Goal: Information Seeking & Learning: Learn about a topic

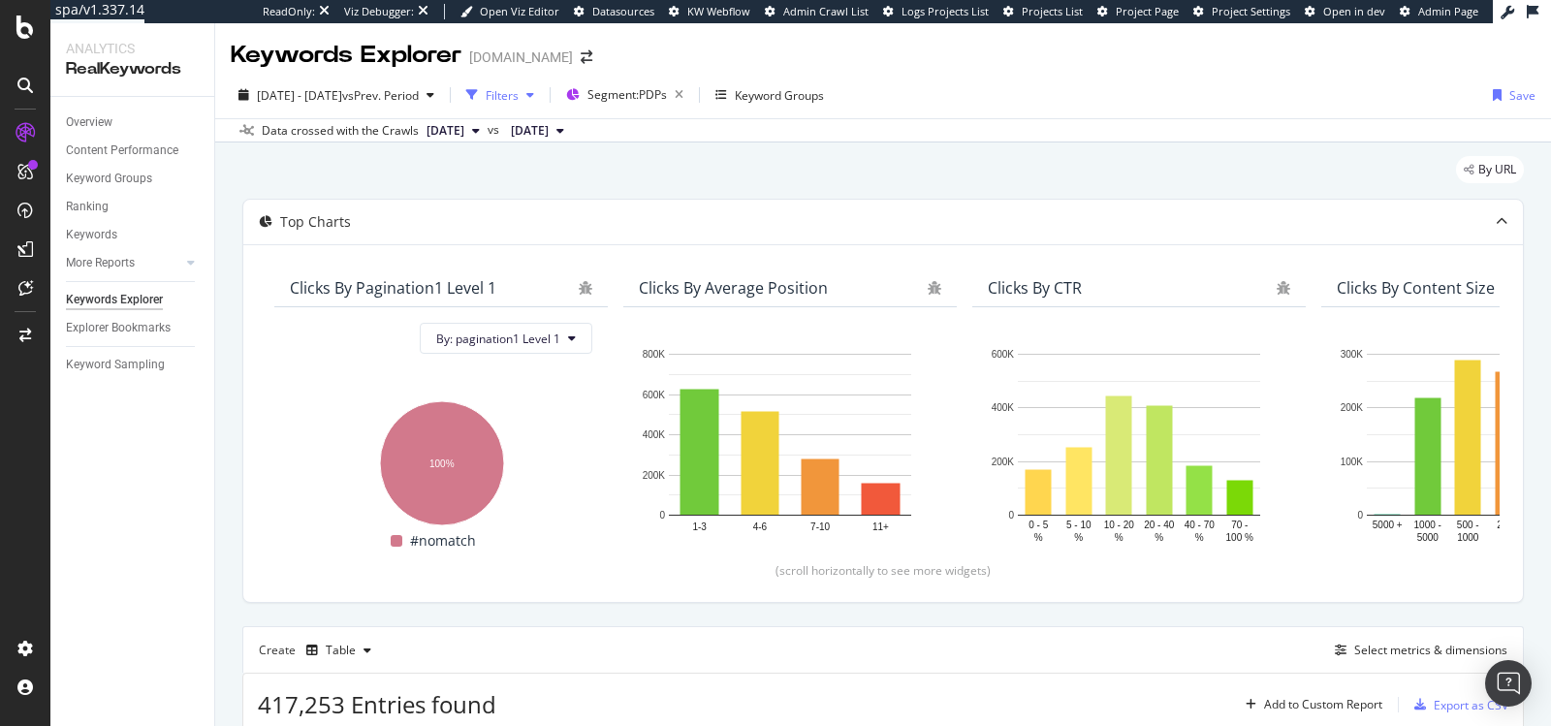
click at [519, 94] on div "Filters" at bounding box center [502, 95] width 33 height 16
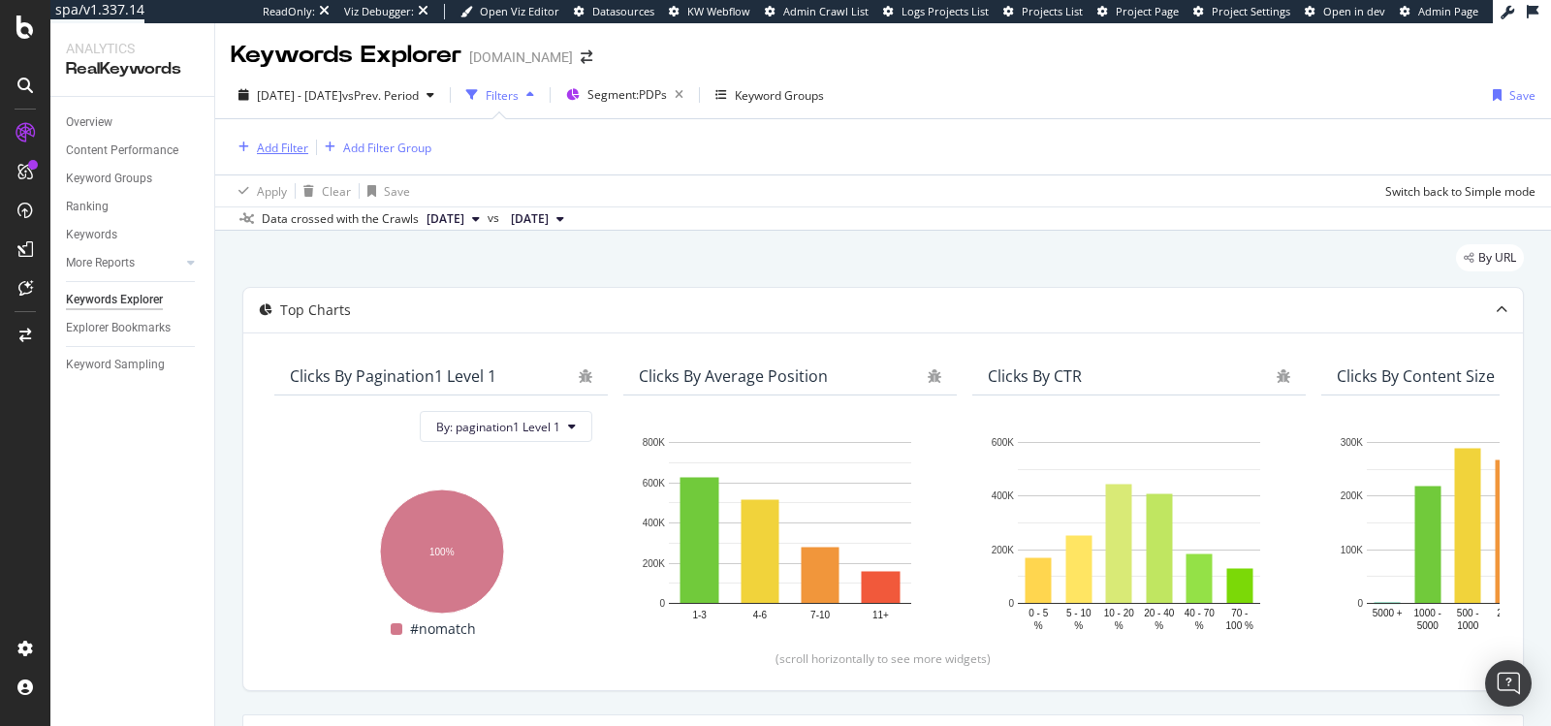
click at [283, 152] on div "Add Filter" at bounding box center [282, 148] width 51 height 16
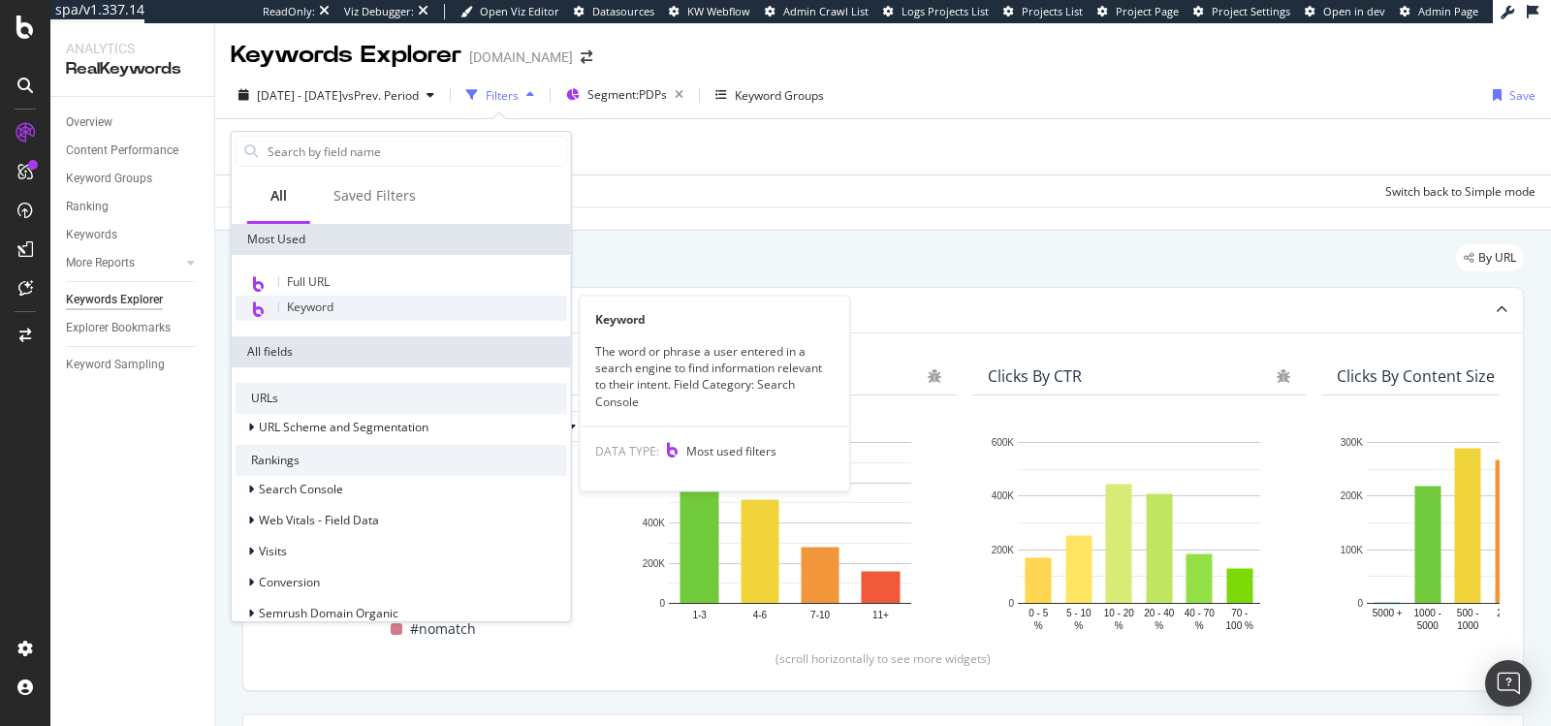
click at [295, 308] on span "Keyword" at bounding box center [310, 307] width 47 height 16
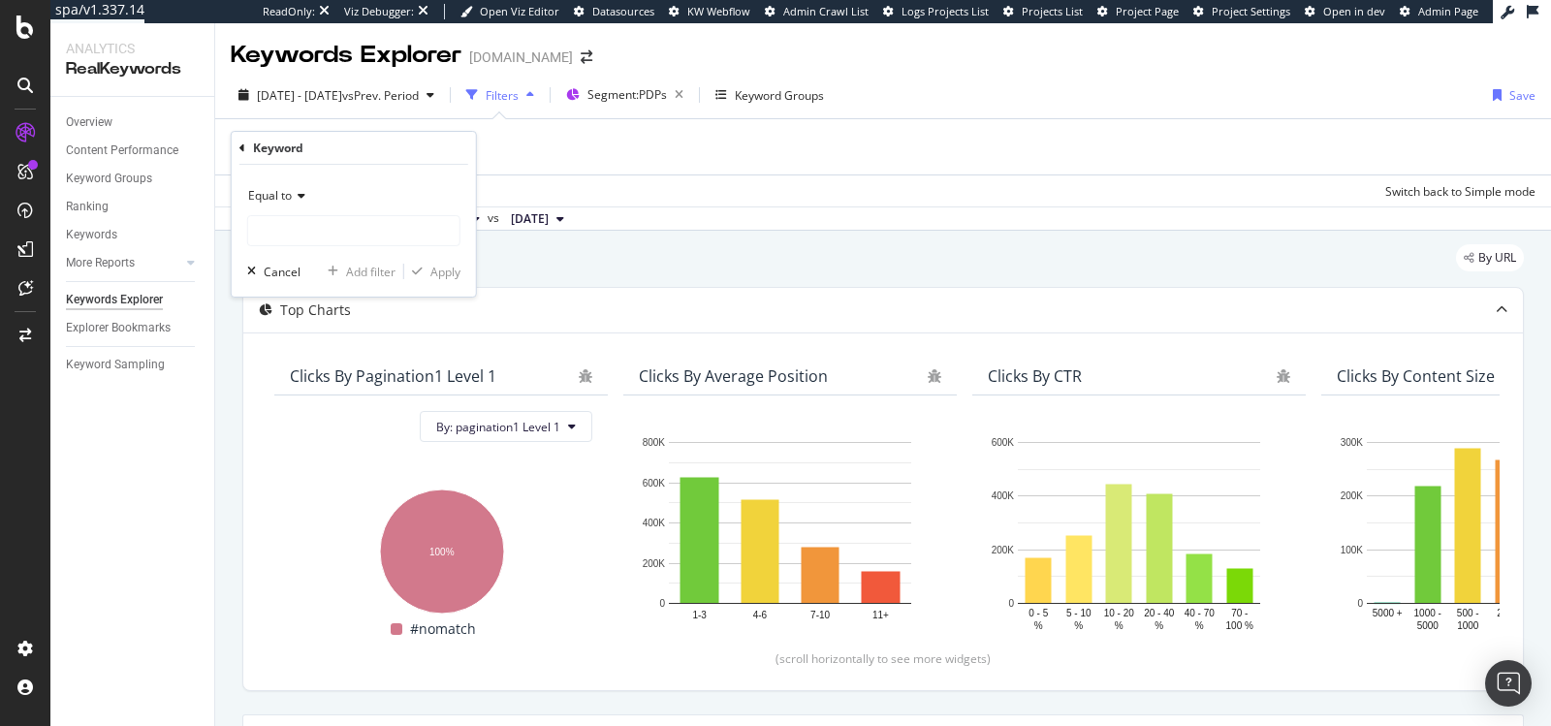
click at [239, 143] on icon at bounding box center [242, 148] width 6 height 12
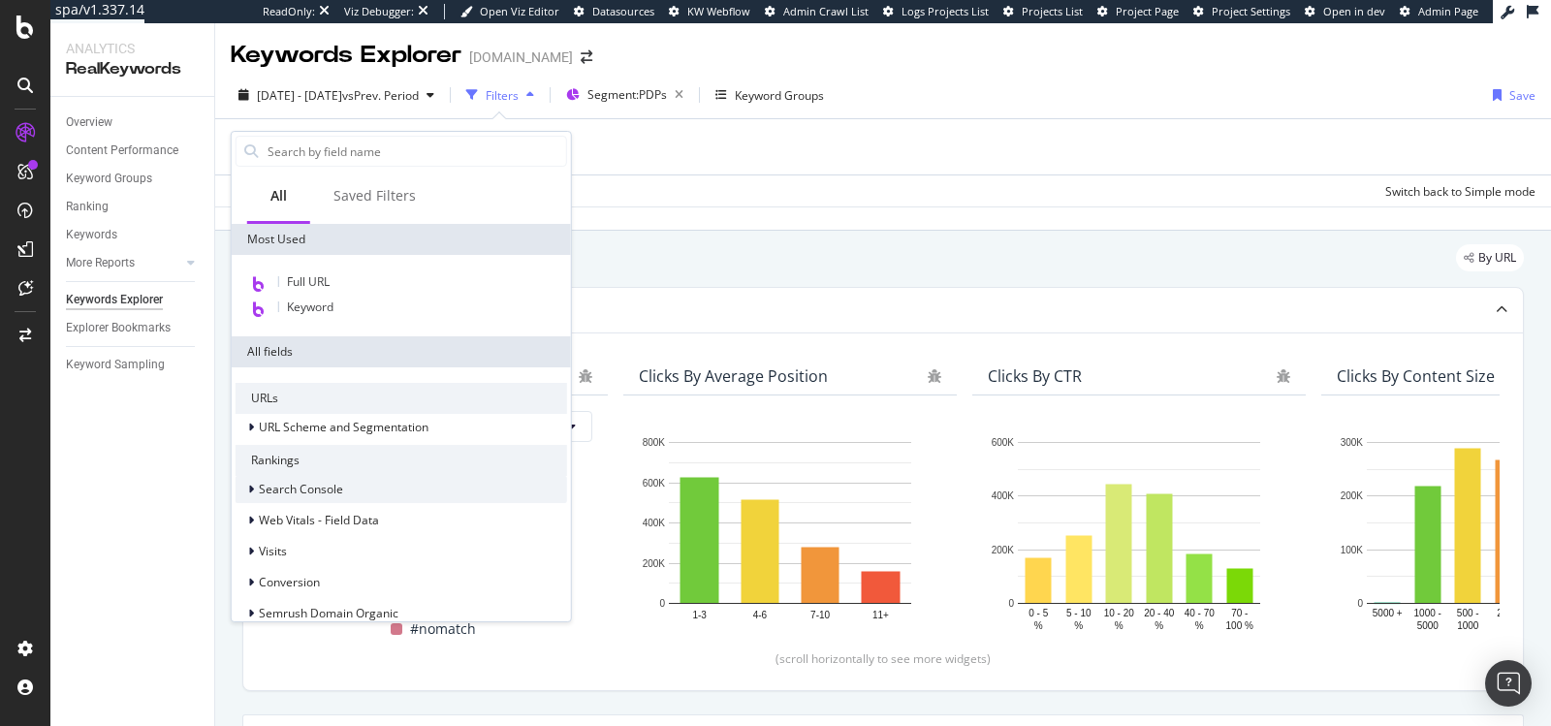
click at [260, 489] on span "Search Console" at bounding box center [301, 489] width 84 height 16
click at [311, 154] on input "text" at bounding box center [416, 151] width 300 height 29
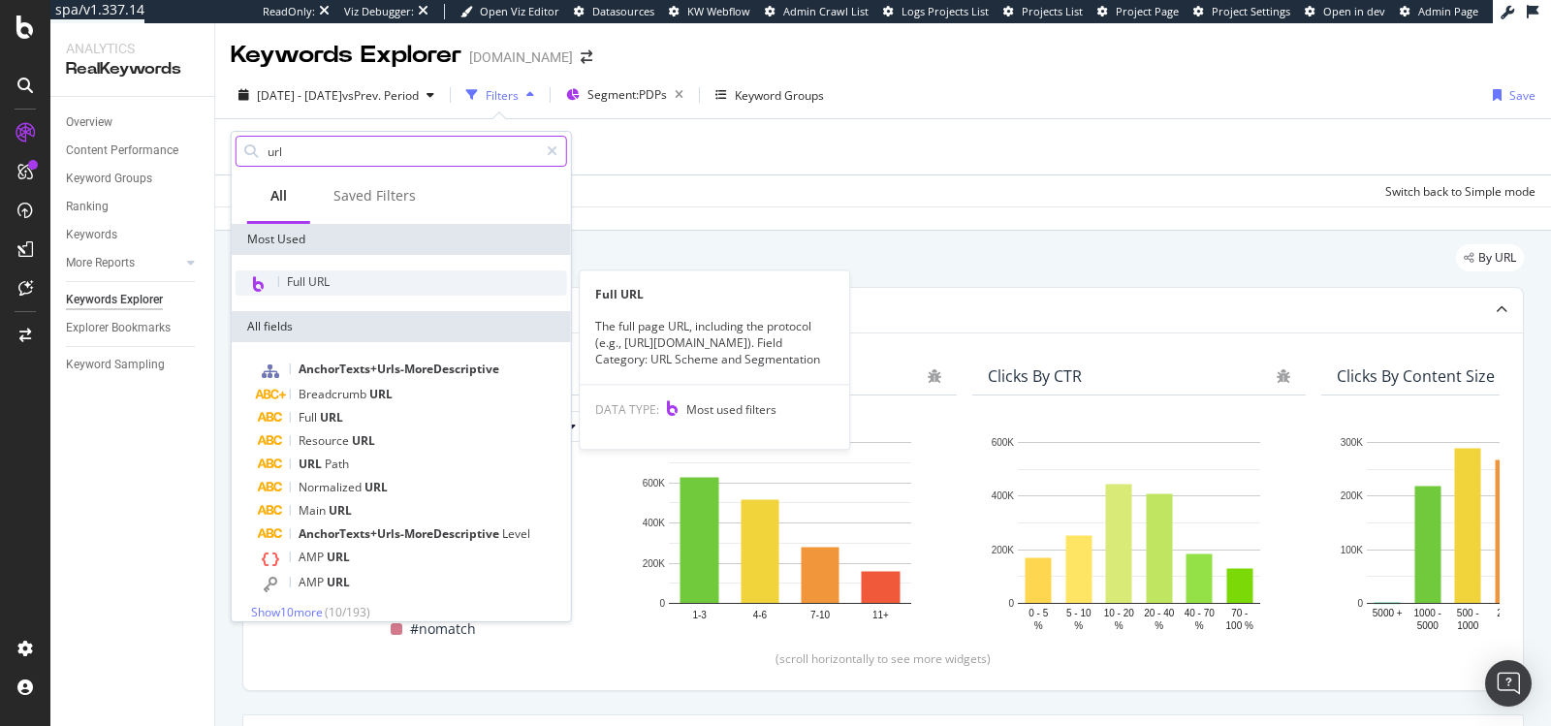
type input "url"
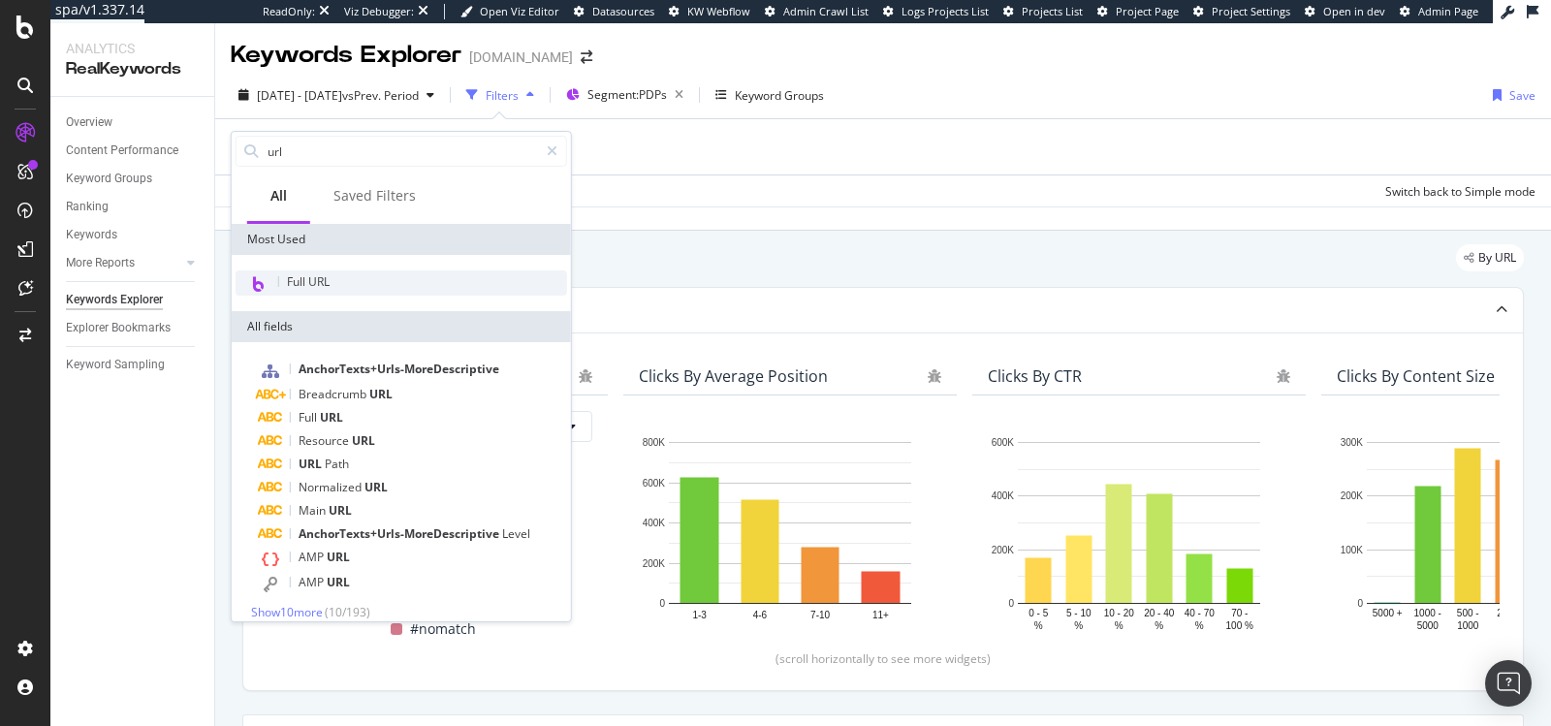
click at [314, 292] on div "Full URL" at bounding box center [401, 282] width 331 height 25
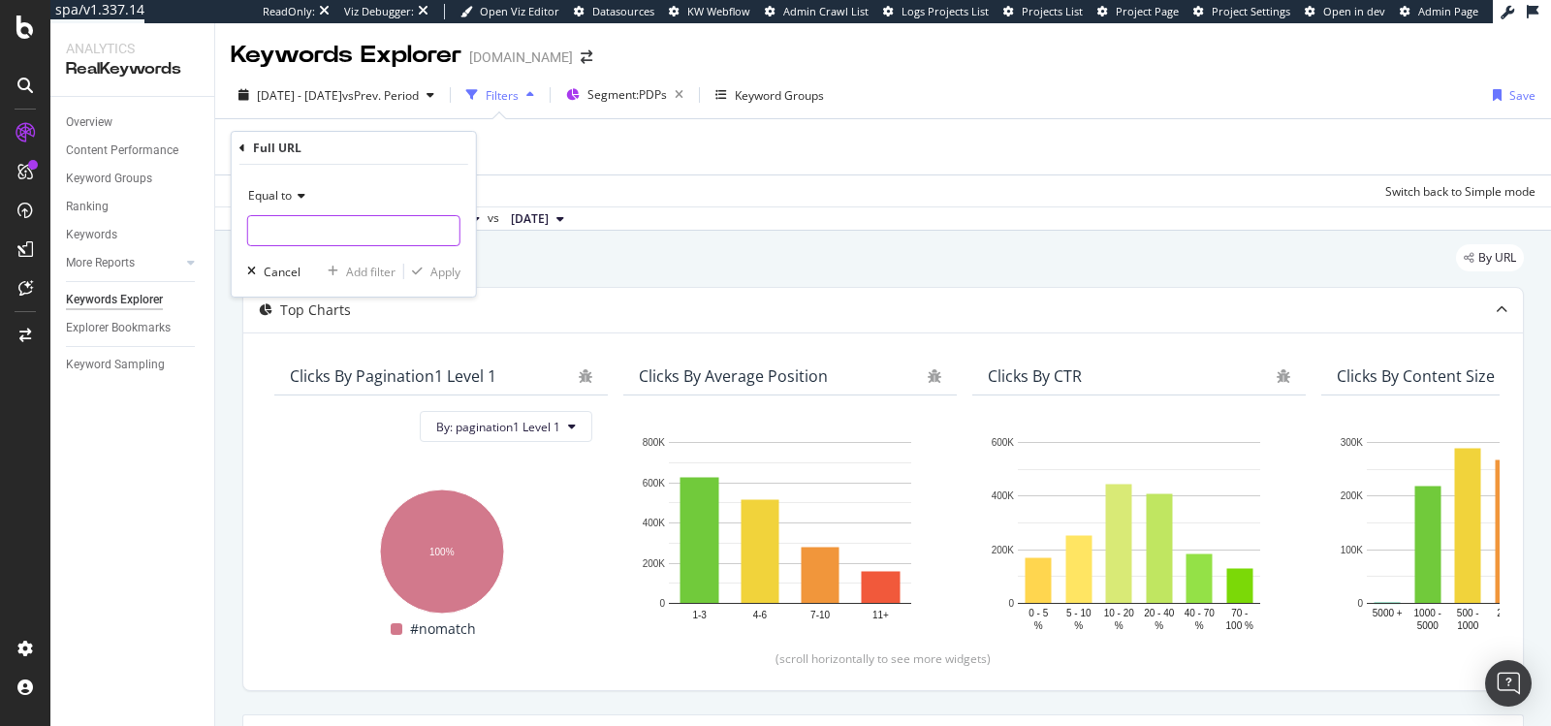
click at [283, 230] on input "text" at bounding box center [353, 230] width 211 height 31
click at [303, 188] on div "Equal to" at bounding box center [353, 195] width 213 height 31
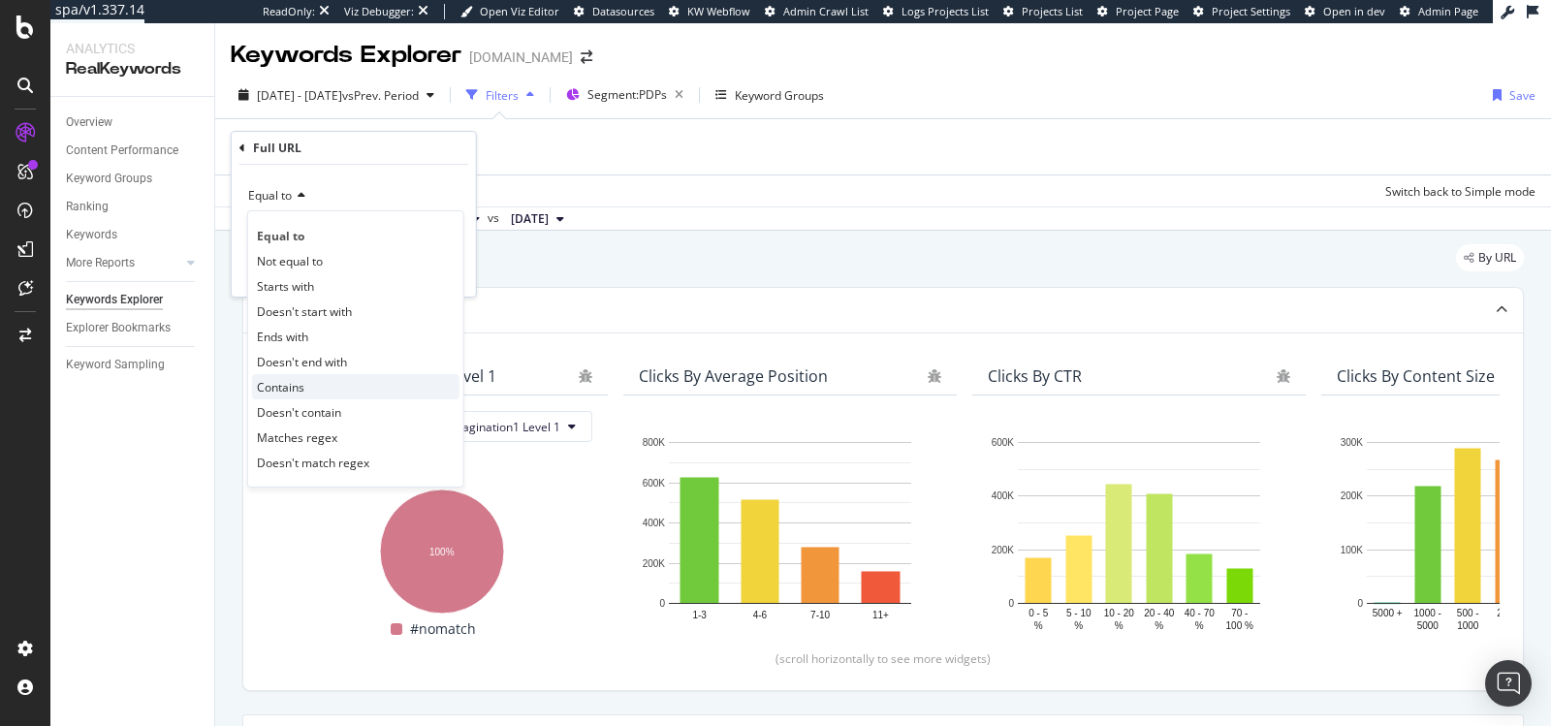
click at [286, 382] on span "Contains" at bounding box center [280, 387] width 47 height 16
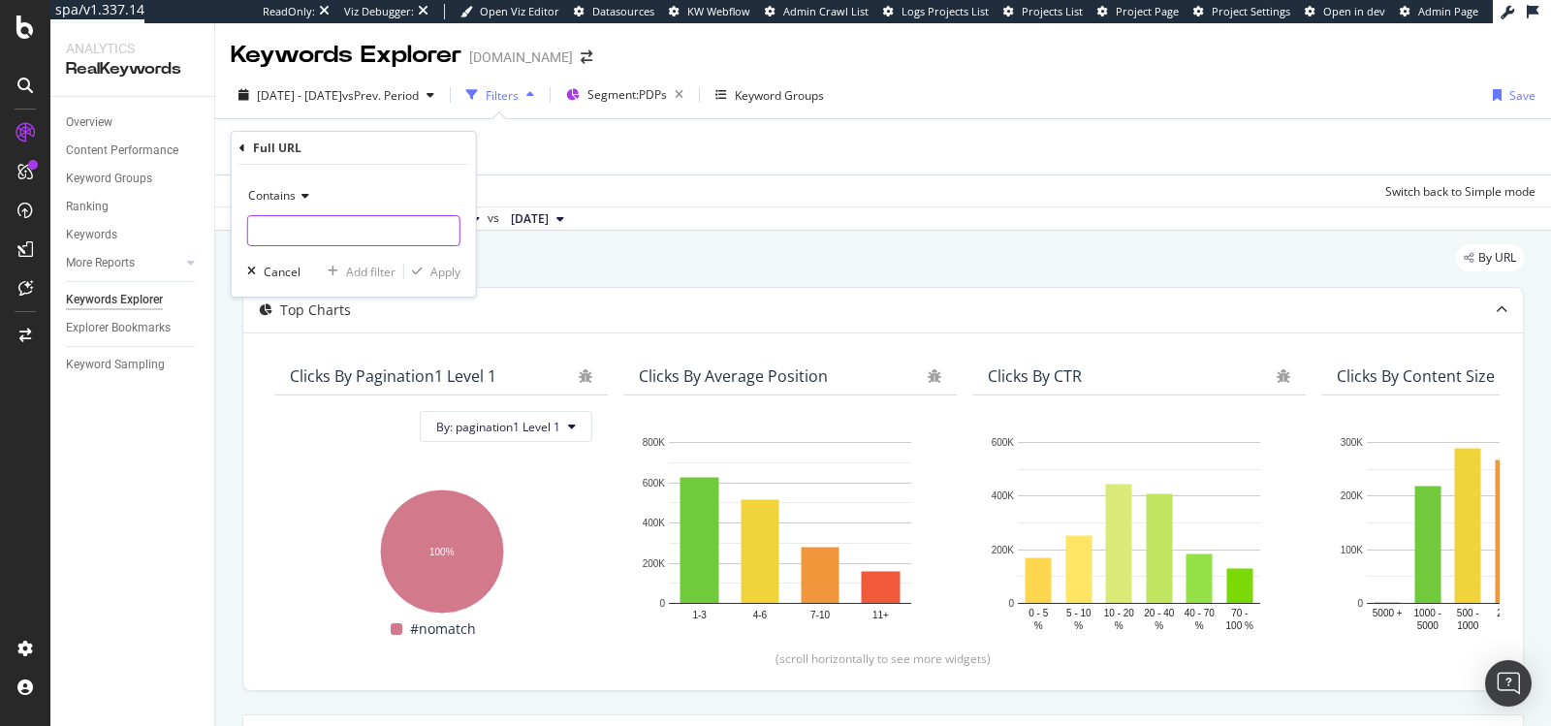
click at [289, 223] on input "text" at bounding box center [353, 230] width 211 height 31
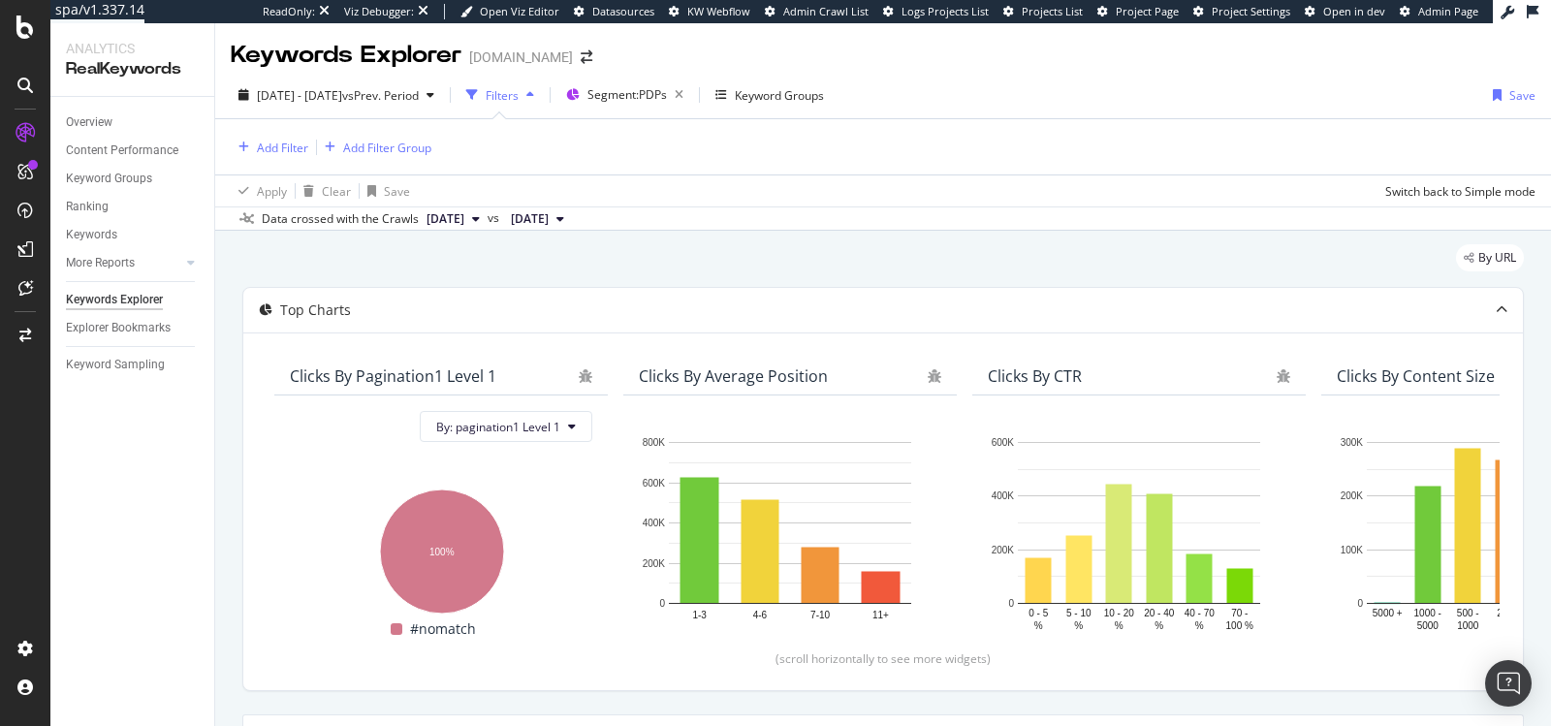
click at [288, 162] on div "Add Filter Add Filter Group" at bounding box center [883, 146] width 1305 height 55
click at [282, 151] on div "Add Filter" at bounding box center [282, 148] width 51 height 16
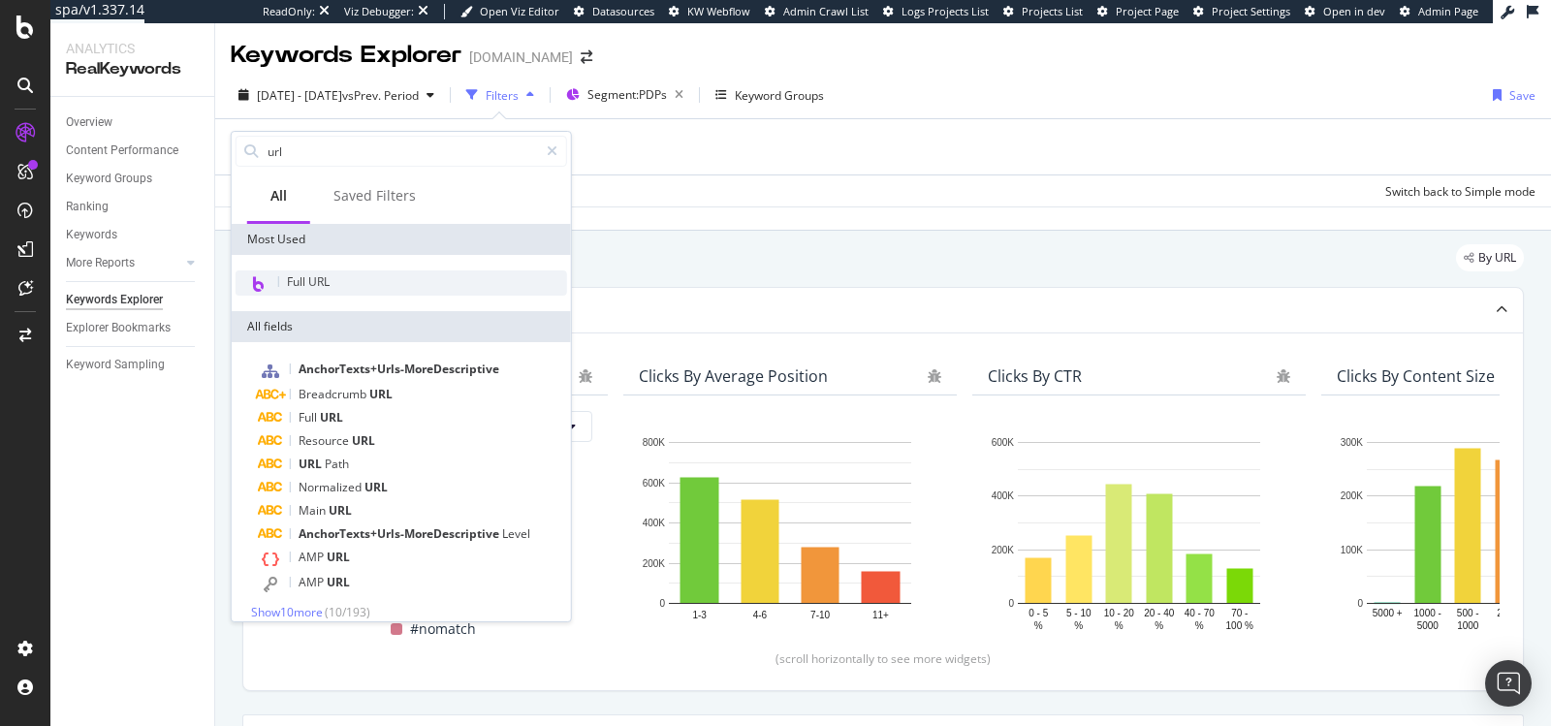
click at [304, 280] on span "Full URL" at bounding box center [308, 281] width 43 height 16
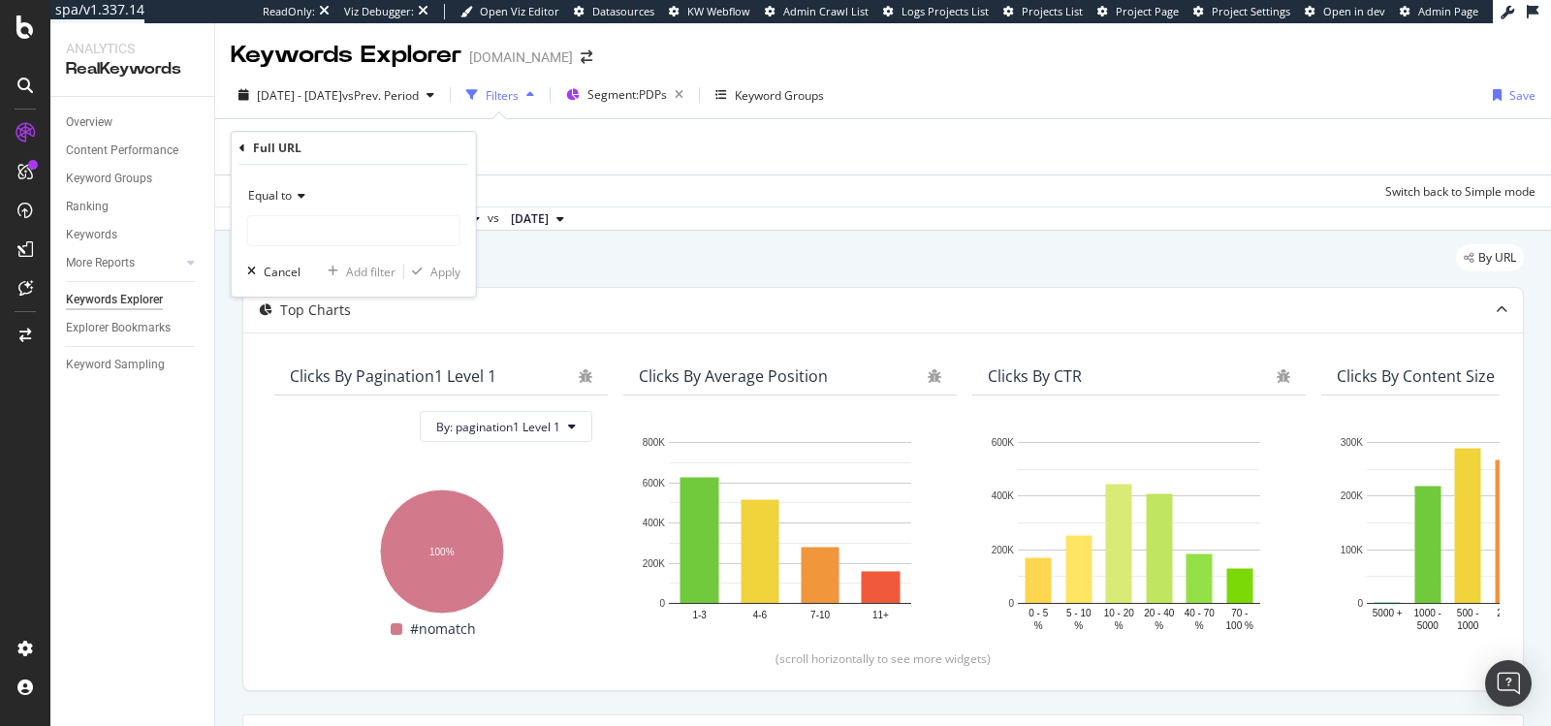
click at [287, 202] on span "Equal to" at bounding box center [270, 195] width 44 height 16
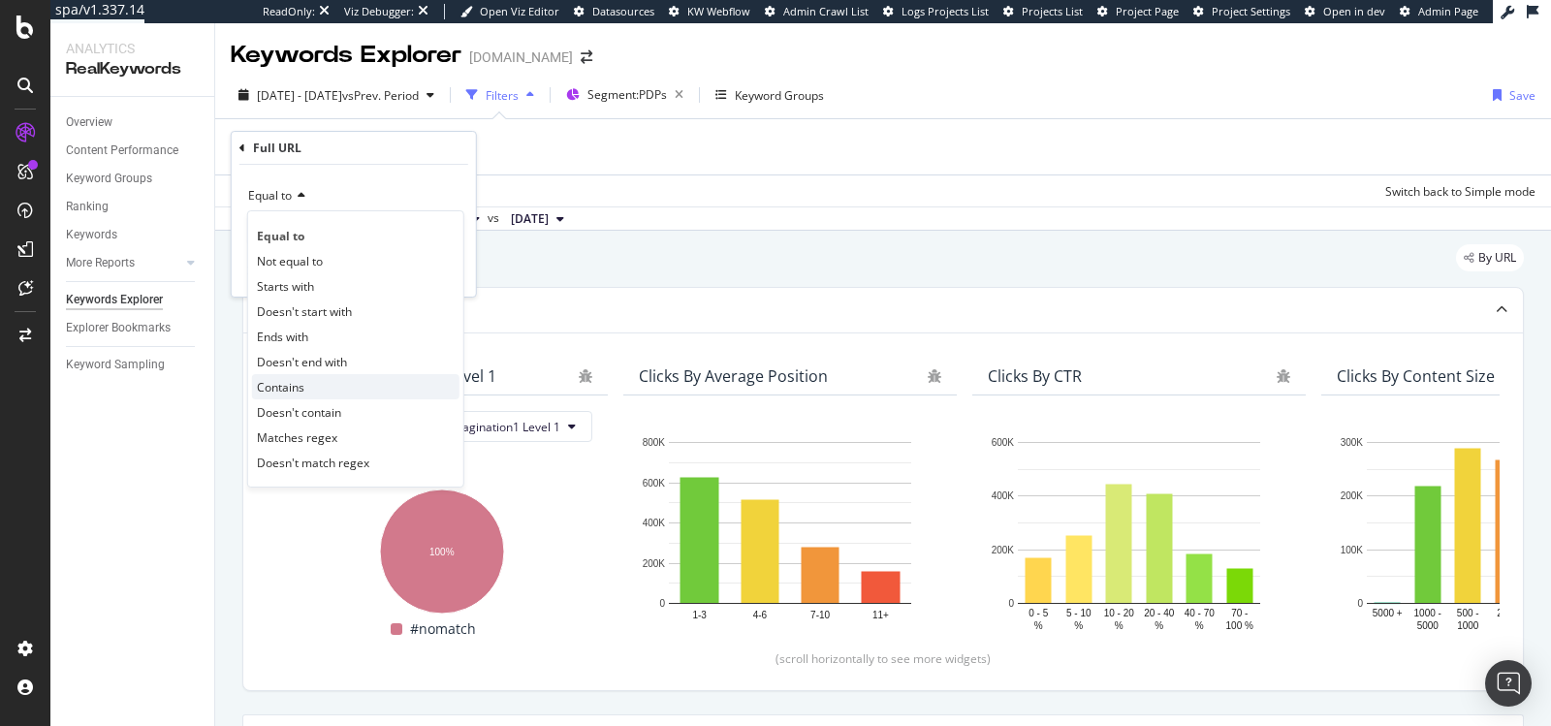
click at [293, 379] on span "Contains" at bounding box center [280, 387] width 47 height 16
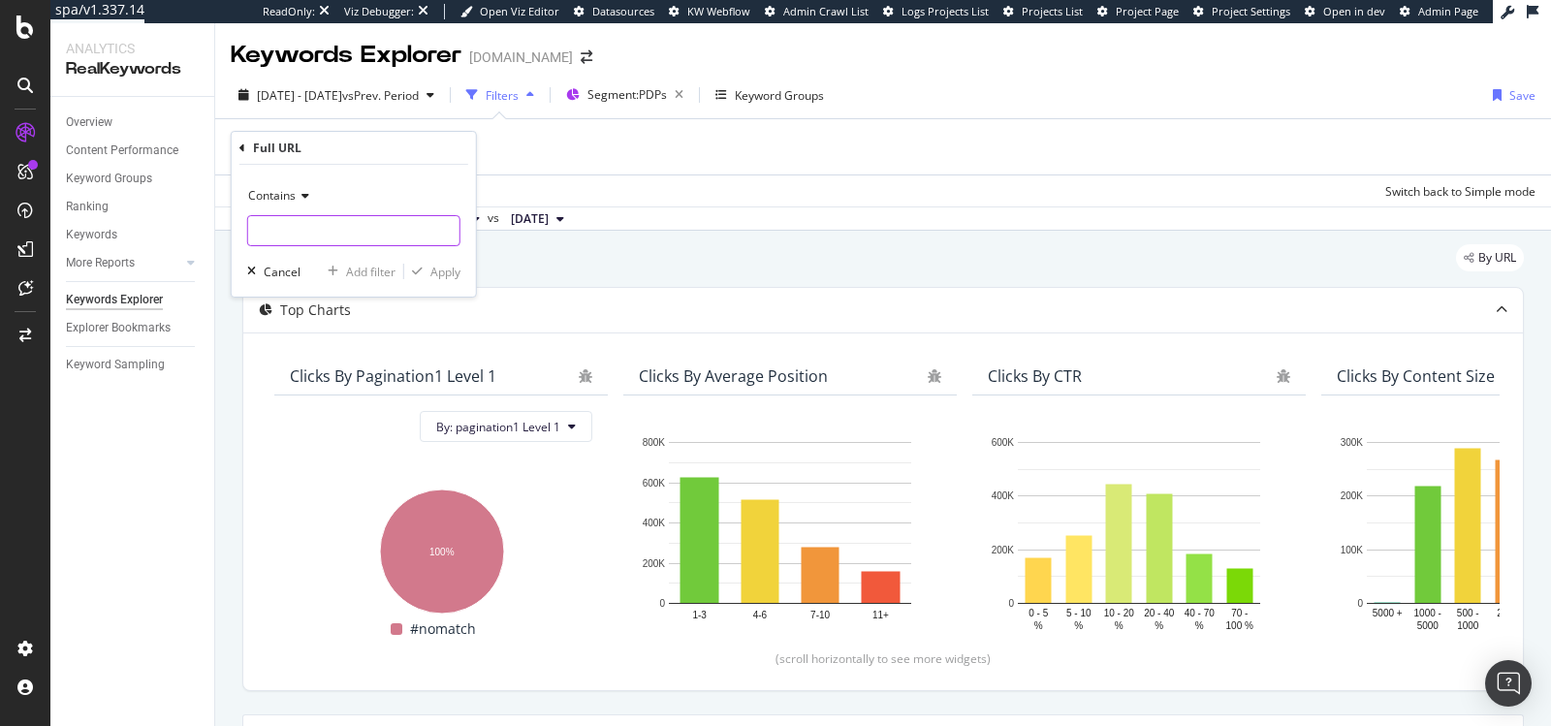
click at [283, 232] on input "text" at bounding box center [353, 230] width 211 height 31
type input "rg"
click at [426, 267] on div "button" at bounding box center [417, 272] width 26 height 12
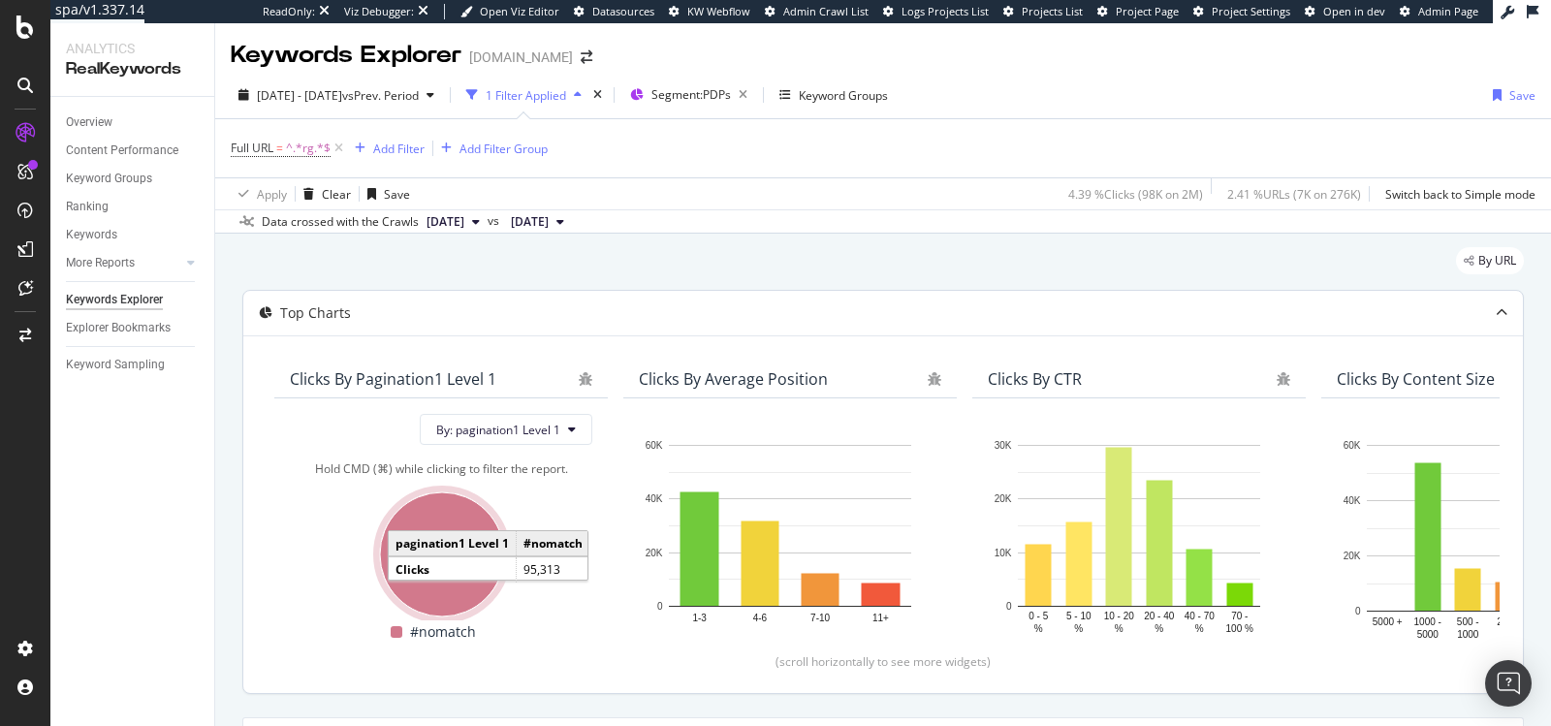
click at [446, 576] on ellipse "A chart." at bounding box center [442, 554] width 124 height 124
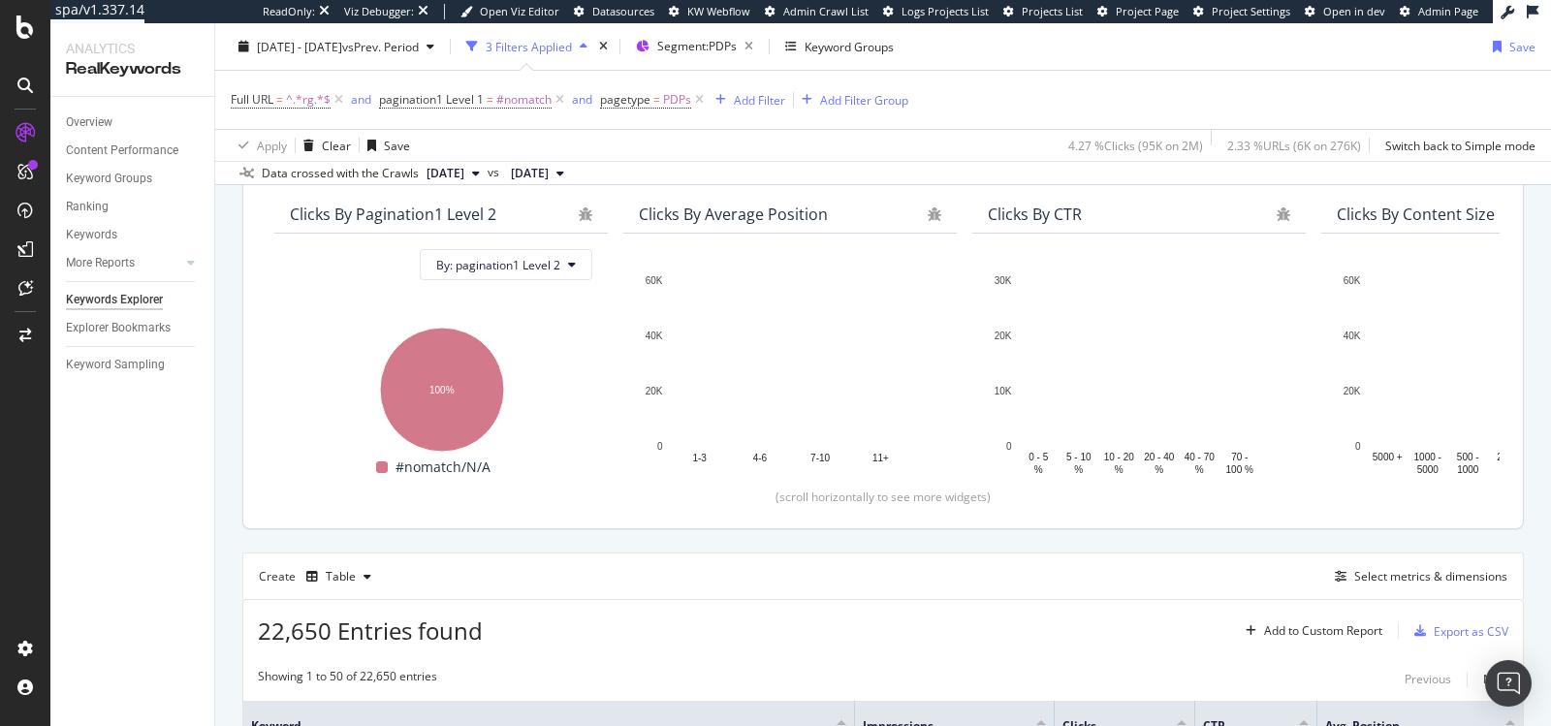
scroll to position [43, 0]
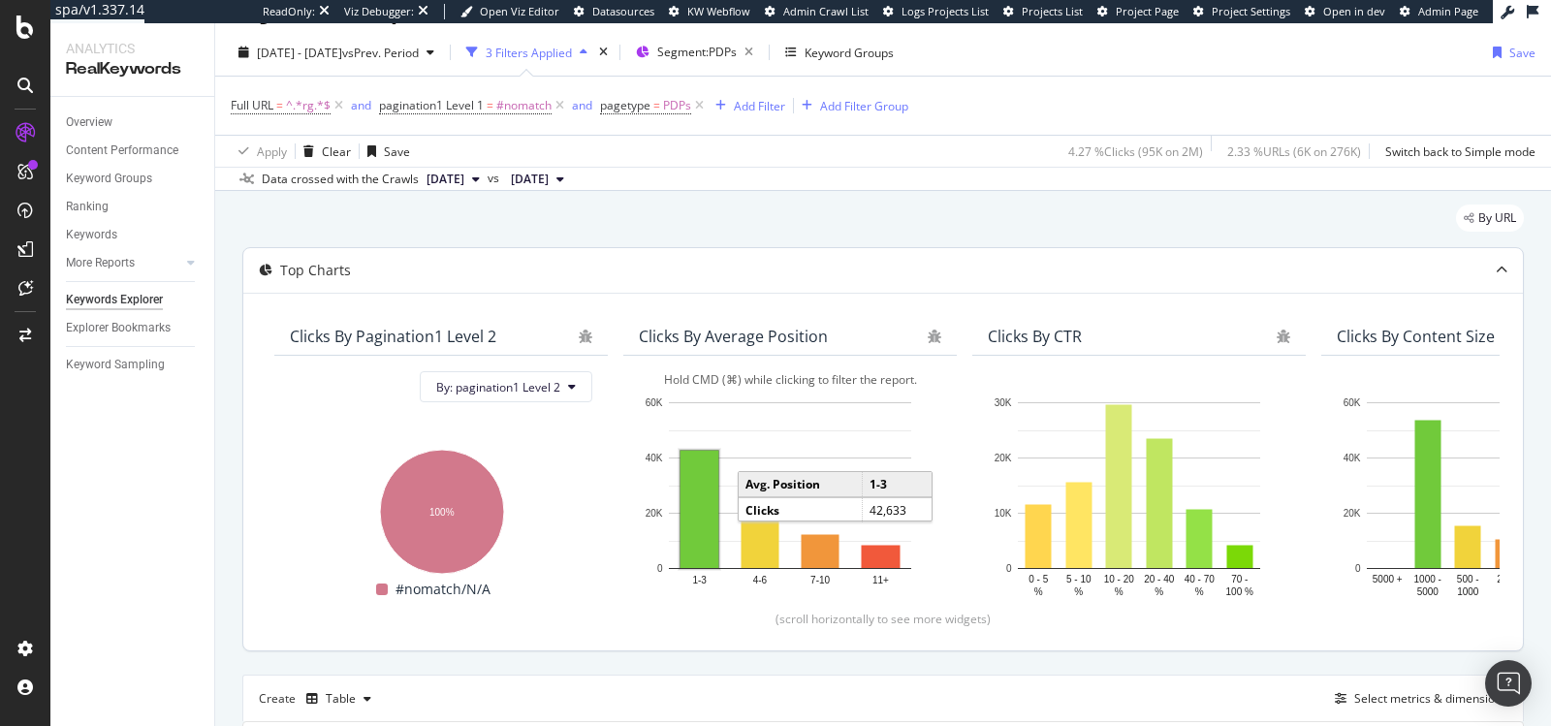
click at [691, 536] on rect "A chart." at bounding box center [699, 509] width 38 height 117
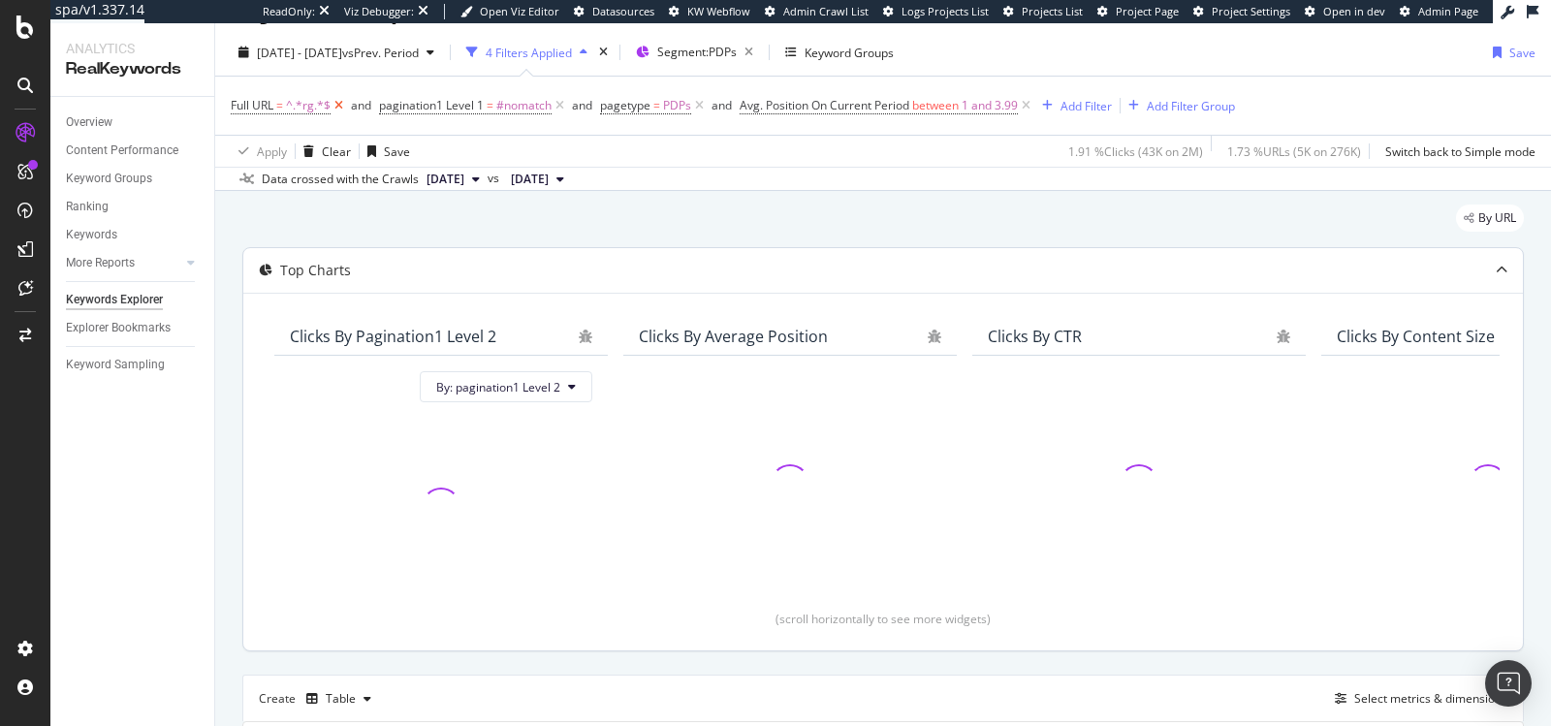
click at [335, 105] on icon at bounding box center [338, 105] width 16 height 19
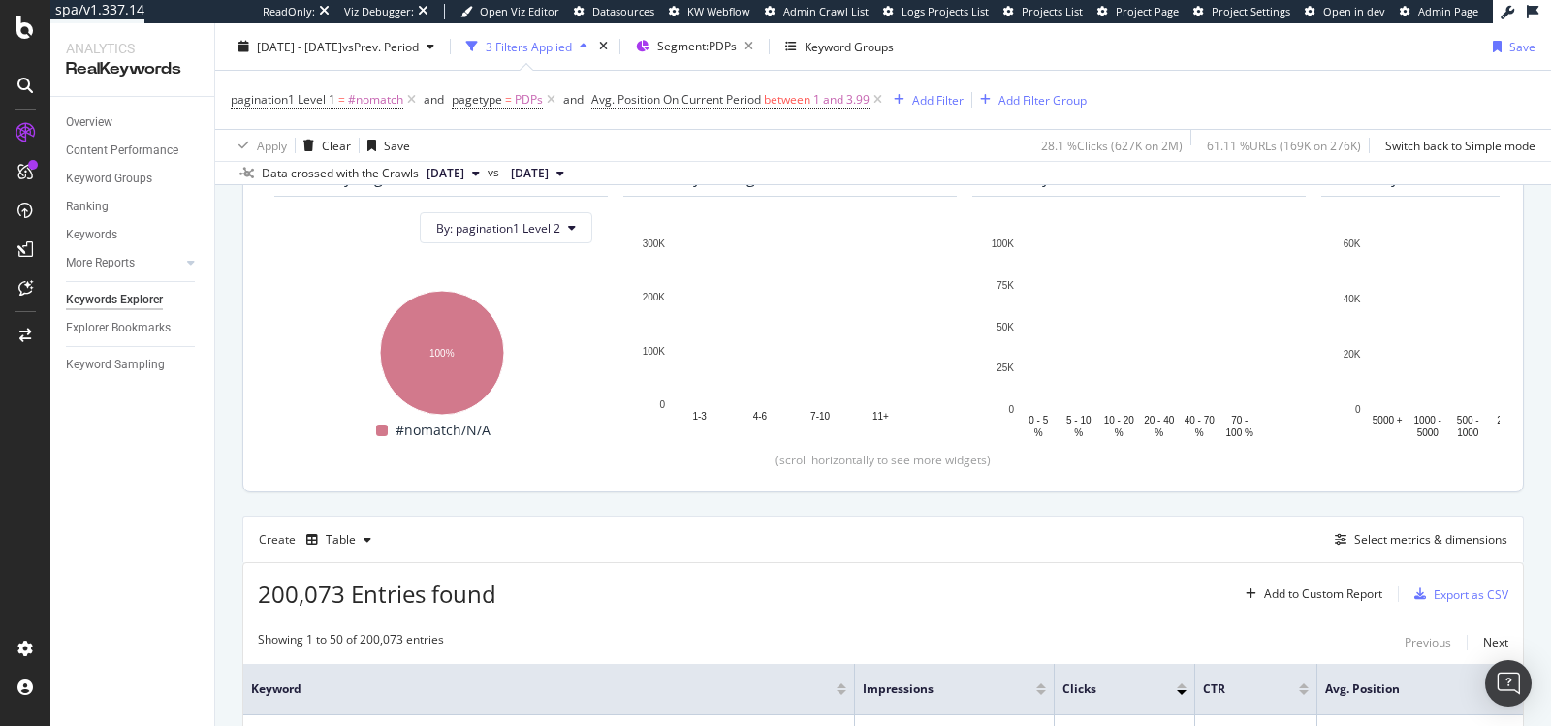
scroll to position [277, 0]
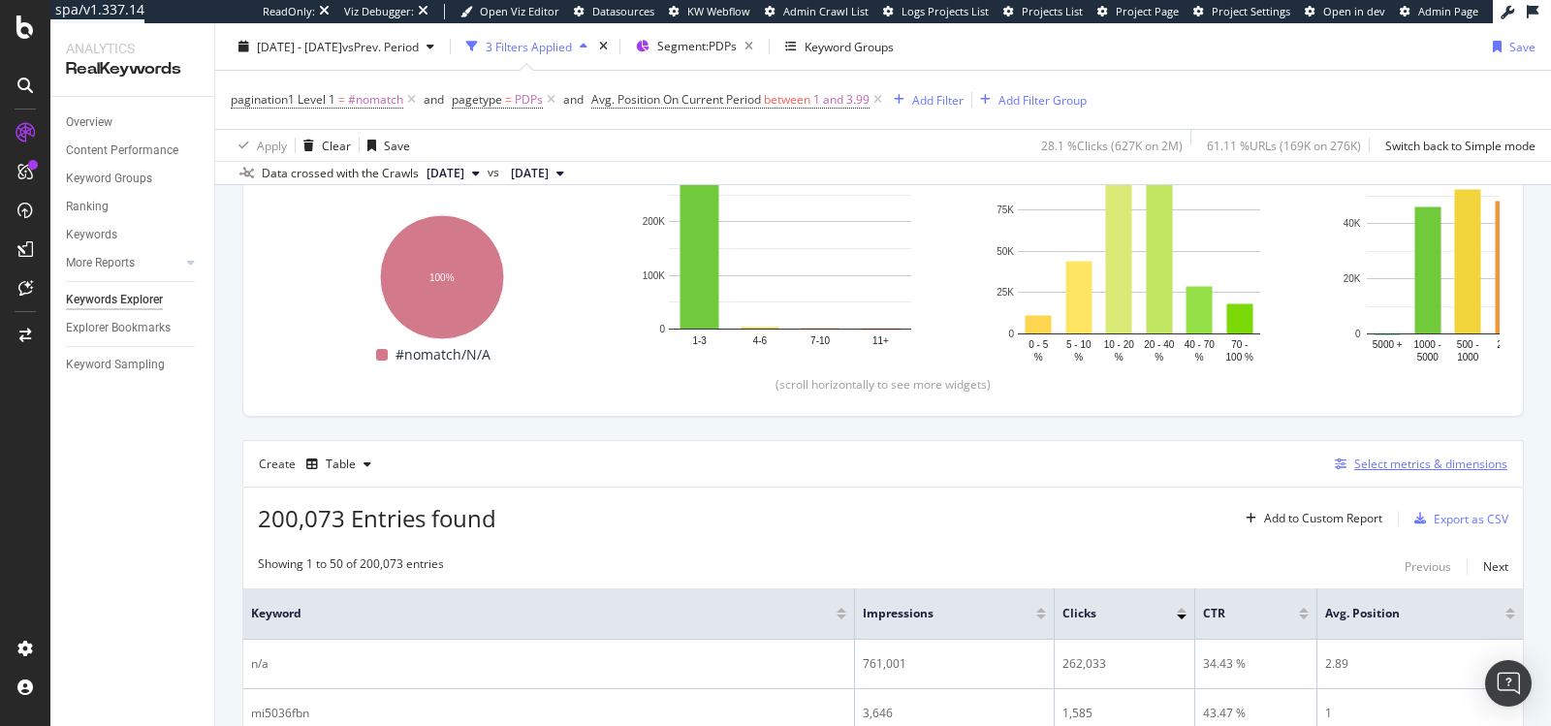
click at [1369, 462] on div "Select metrics & dimensions" at bounding box center [1430, 464] width 153 height 16
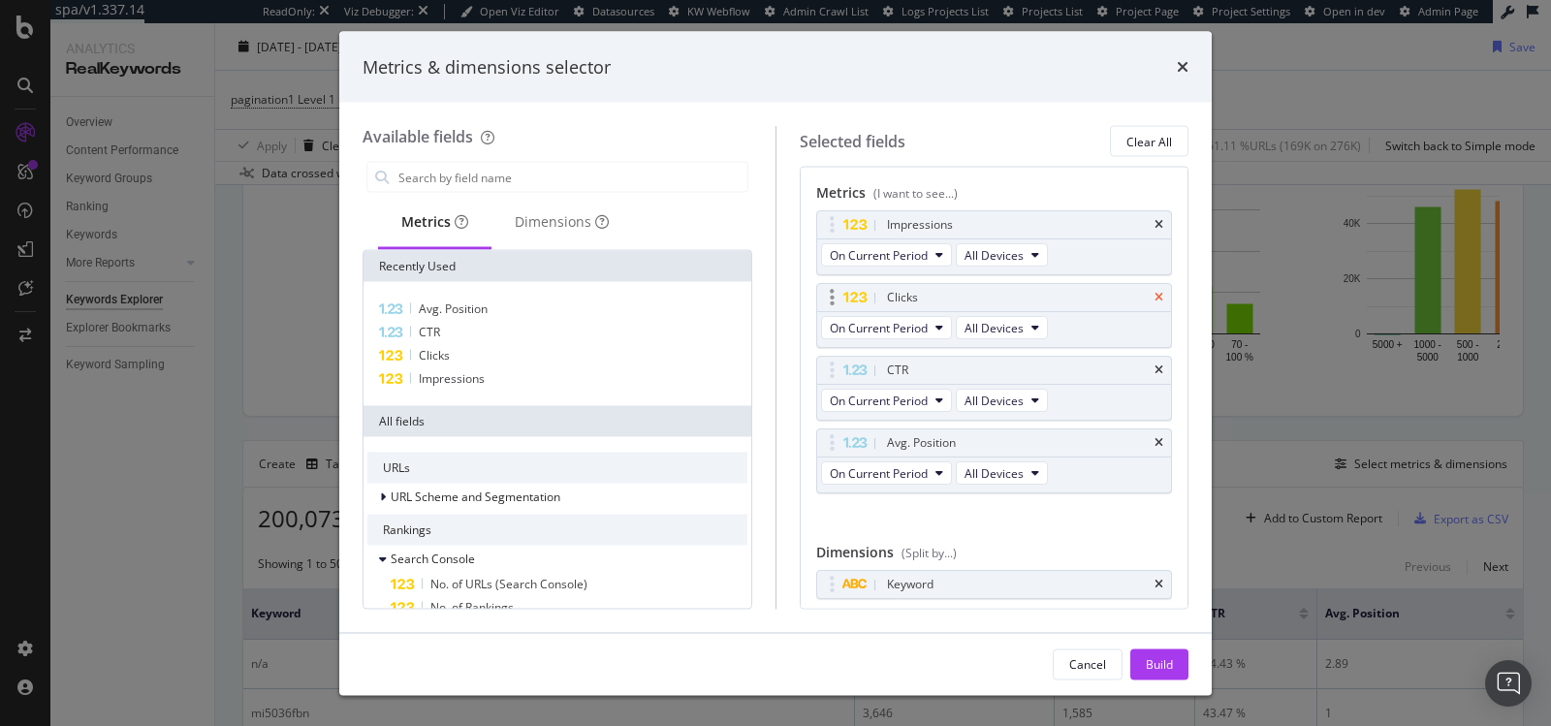
click at [1163, 297] on icon "times" at bounding box center [1158, 298] width 9 height 12
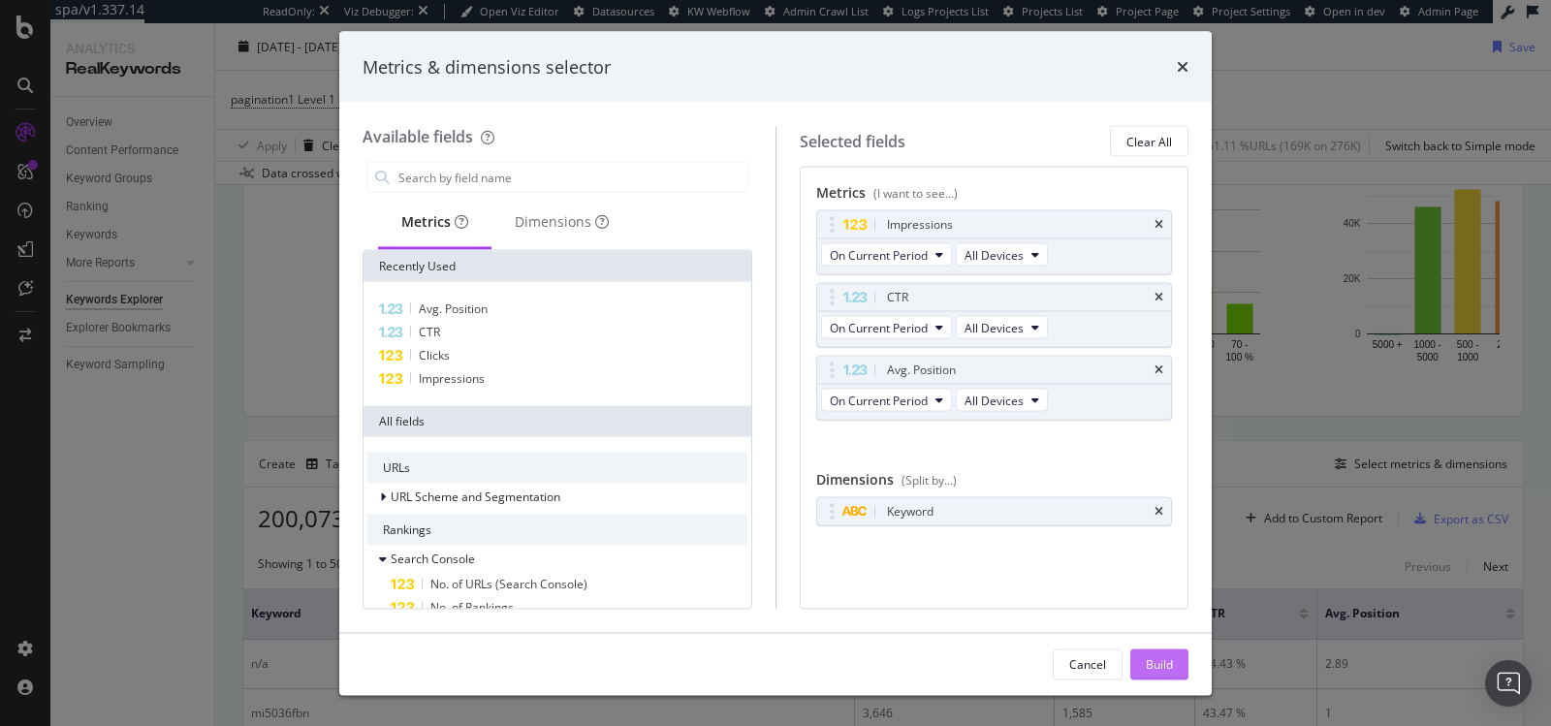
click at [1147, 655] on div "Build" at bounding box center [1159, 663] width 27 height 16
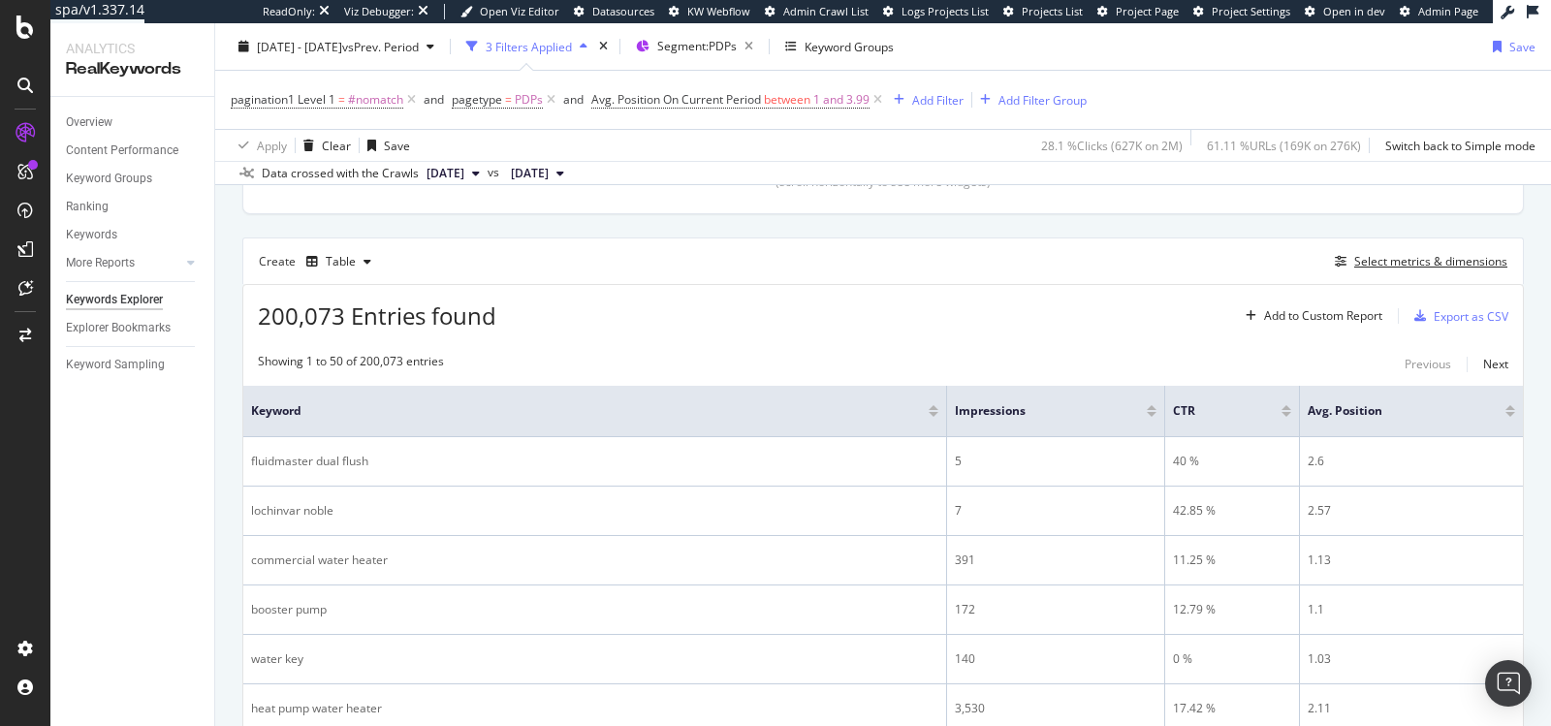
scroll to position [479, 0]
click at [1387, 261] on div "Select metrics & dimensions" at bounding box center [1430, 262] width 153 height 16
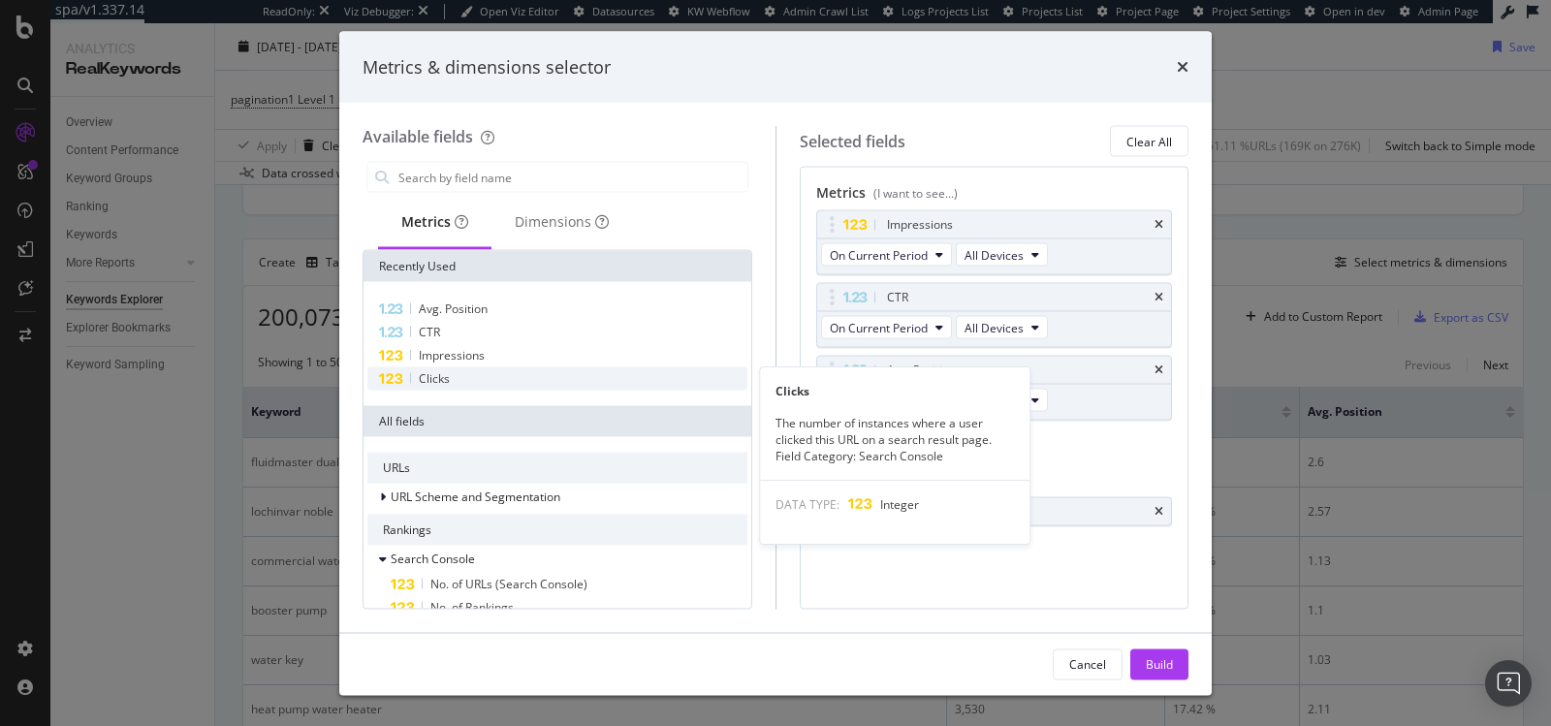
click at [446, 377] on span "Clicks" at bounding box center [434, 378] width 31 height 16
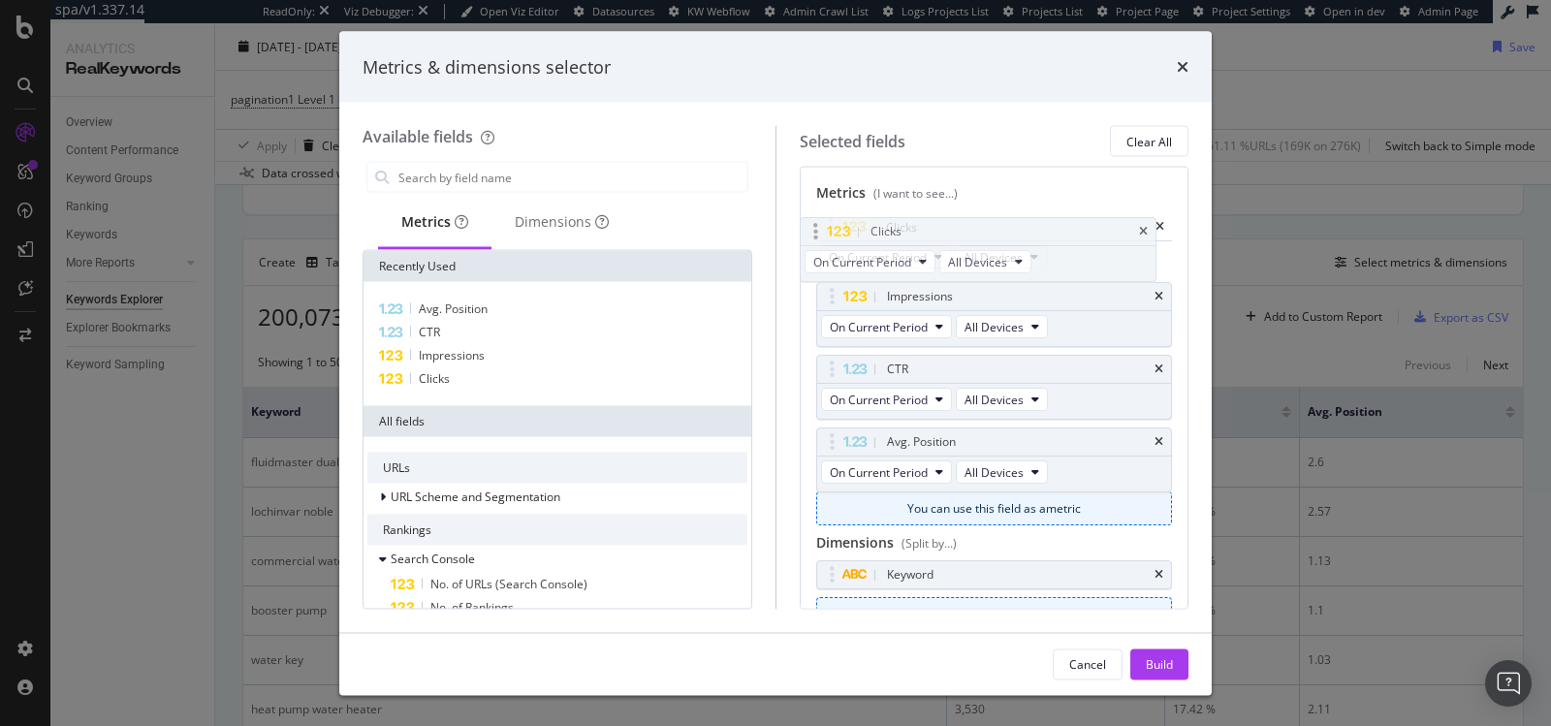
drag, startPoint x: 1055, startPoint y: 445, endPoint x: 1041, endPoint y: 242, distance: 203.1
click at [1041, 242] on body "spa/v1.337.14 ReadOnly: Viz Debugger: Open Viz Editor Datasources KW Webflow Ad…" at bounding box center [775, 363] width 1551 height 726
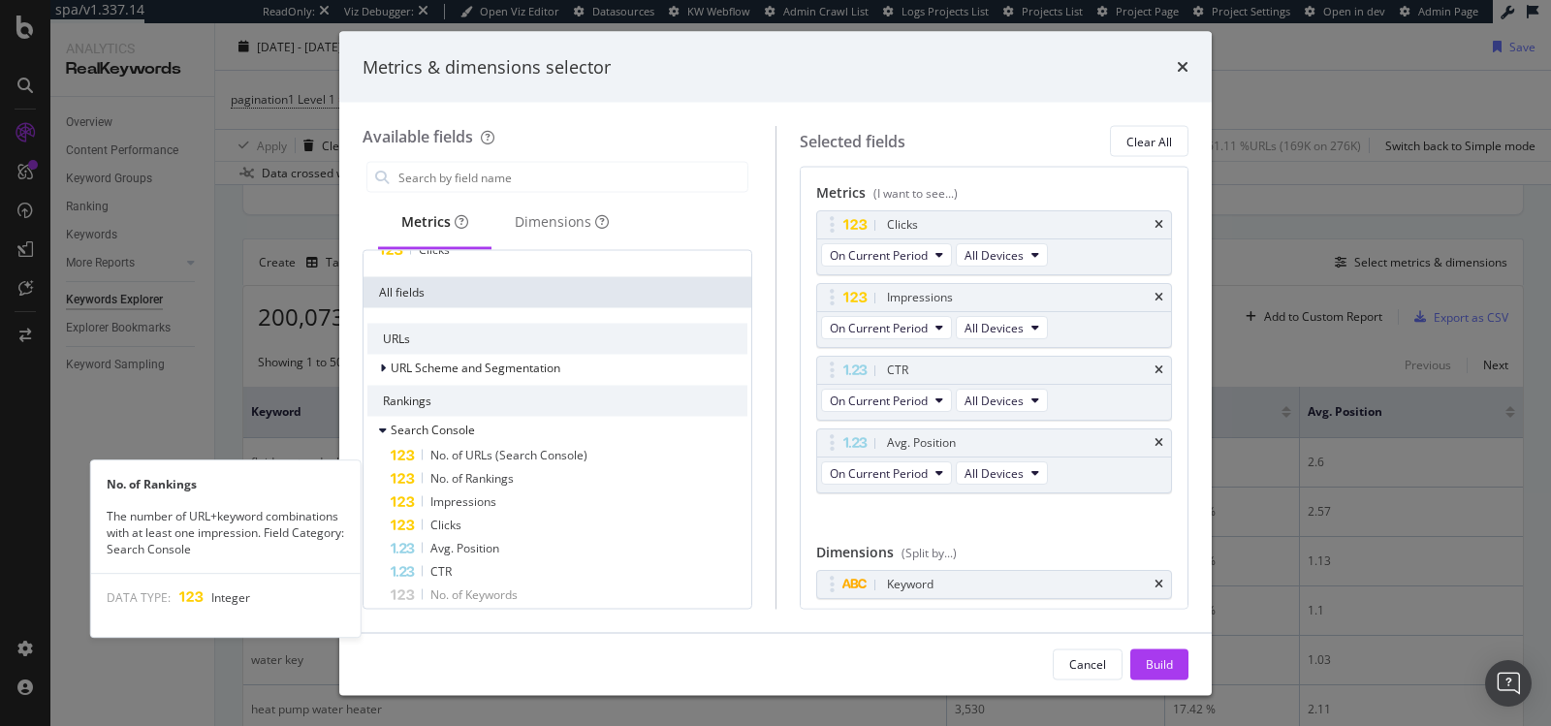
scroll to position [137, 0]
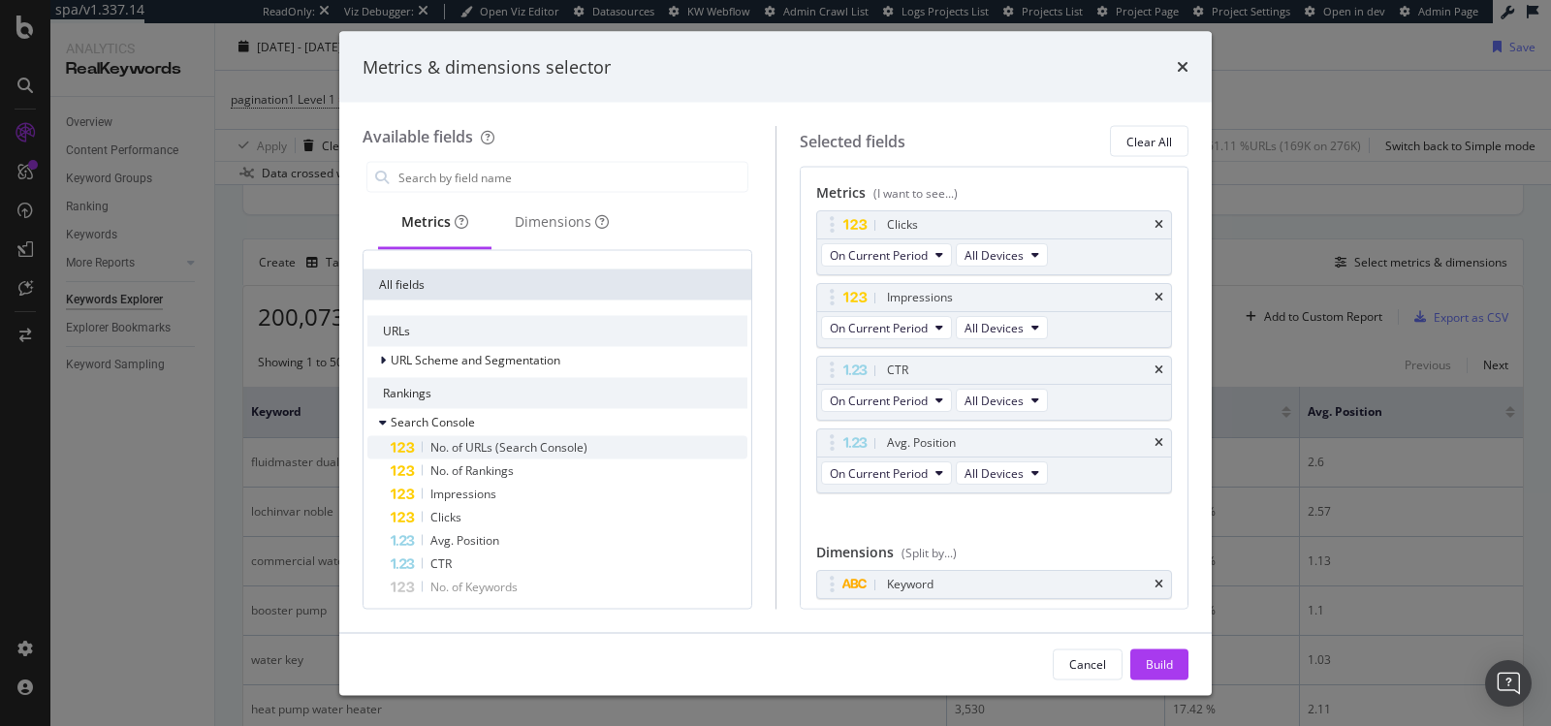
click at [461, 453] on span "No. of URLs (Search Console)" at bounding box center [508, 447] width 157 height 16
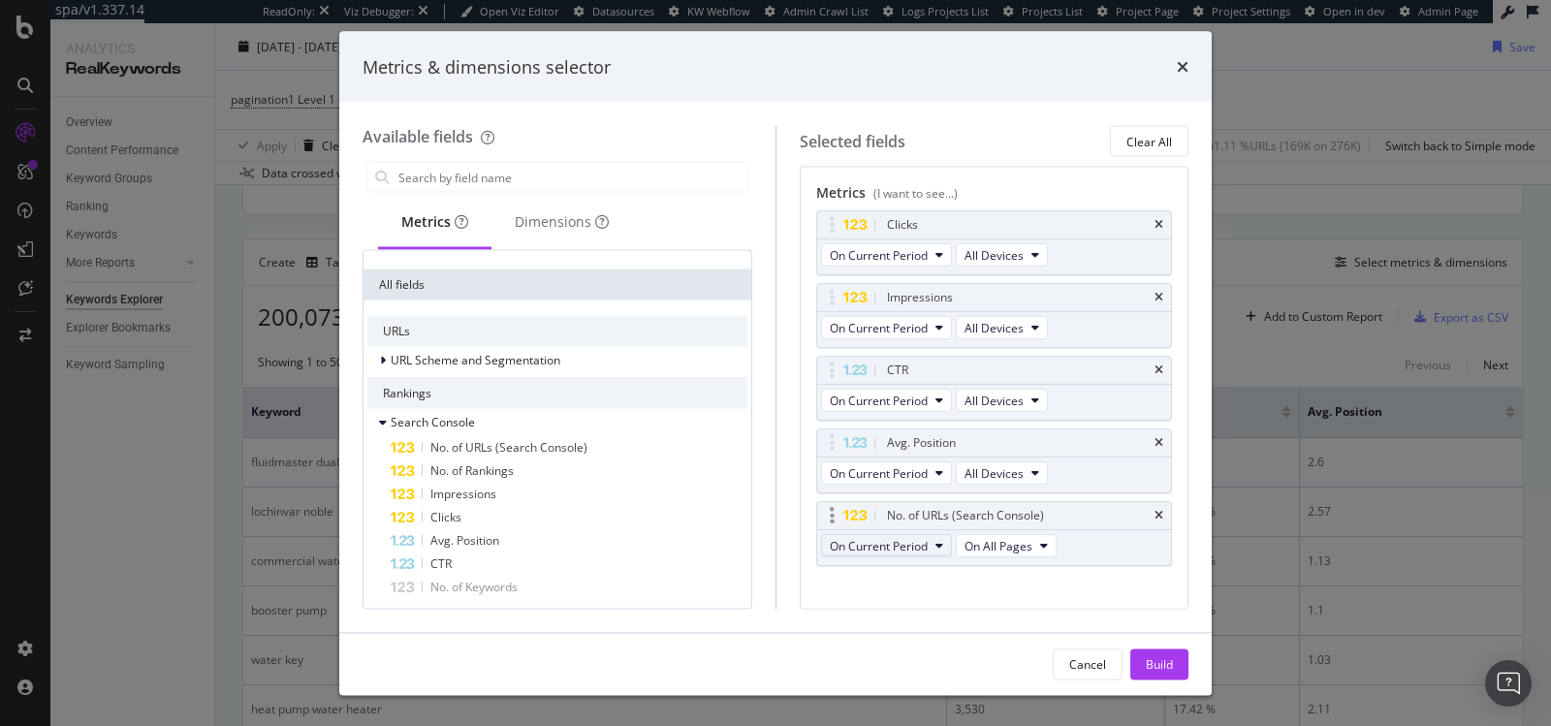
click at [927, 547] on button "On Current Period" at bounding box center [886, 545] width 131 height 23
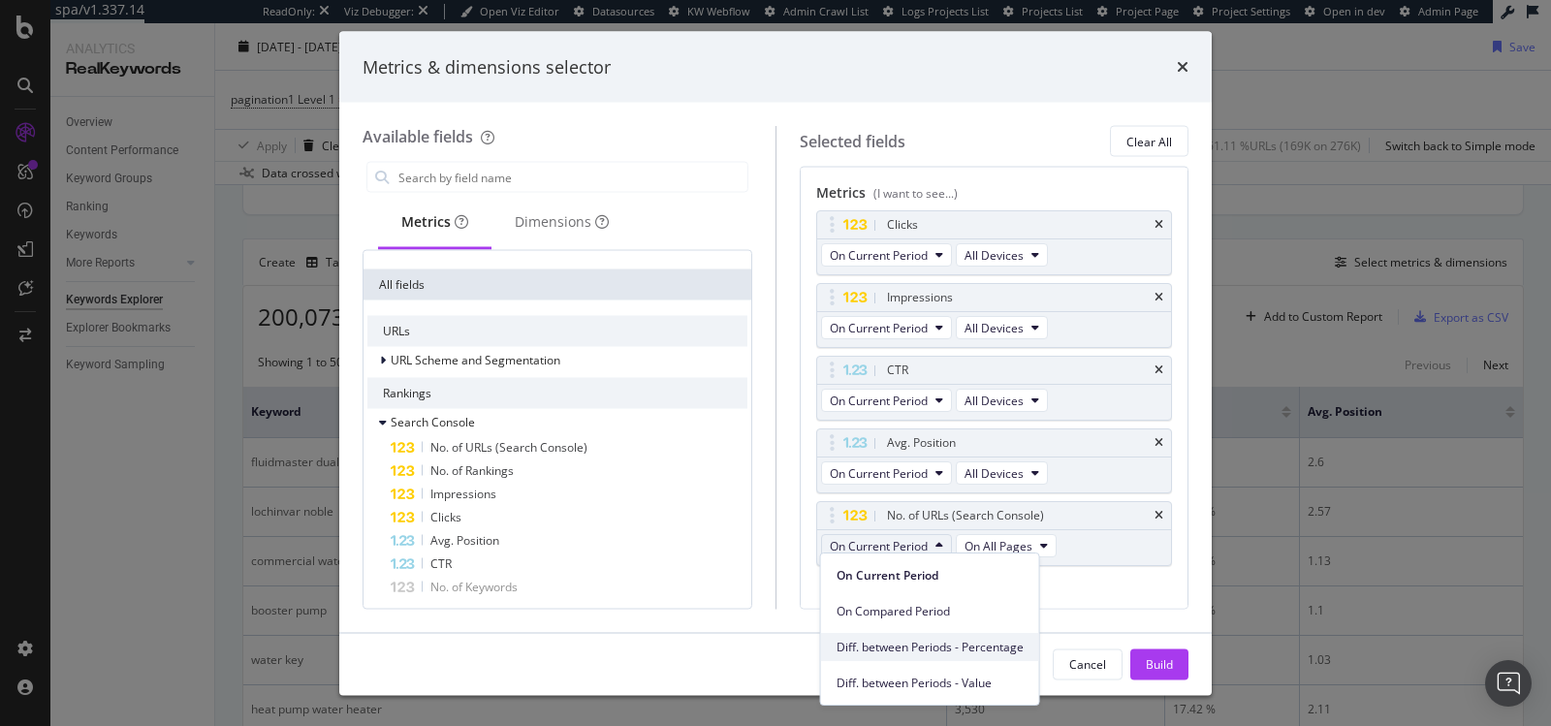
click at [948, 644] on span "Diff. between Periods - Percentage" at bounding box center [929, 647] width 187 height 17
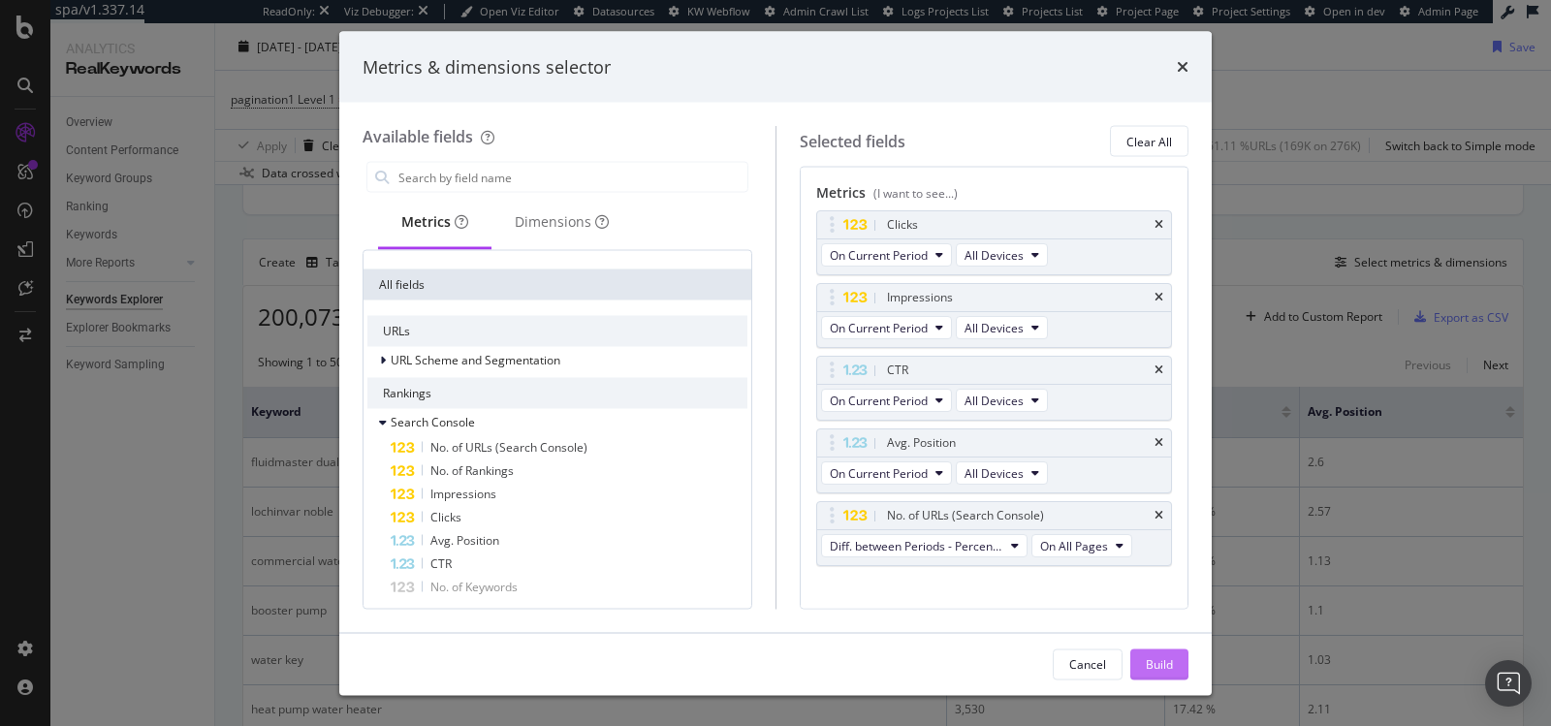
click at [1154, 663] on div "Build" at bounding box center [1159, 663] width 27 height 16
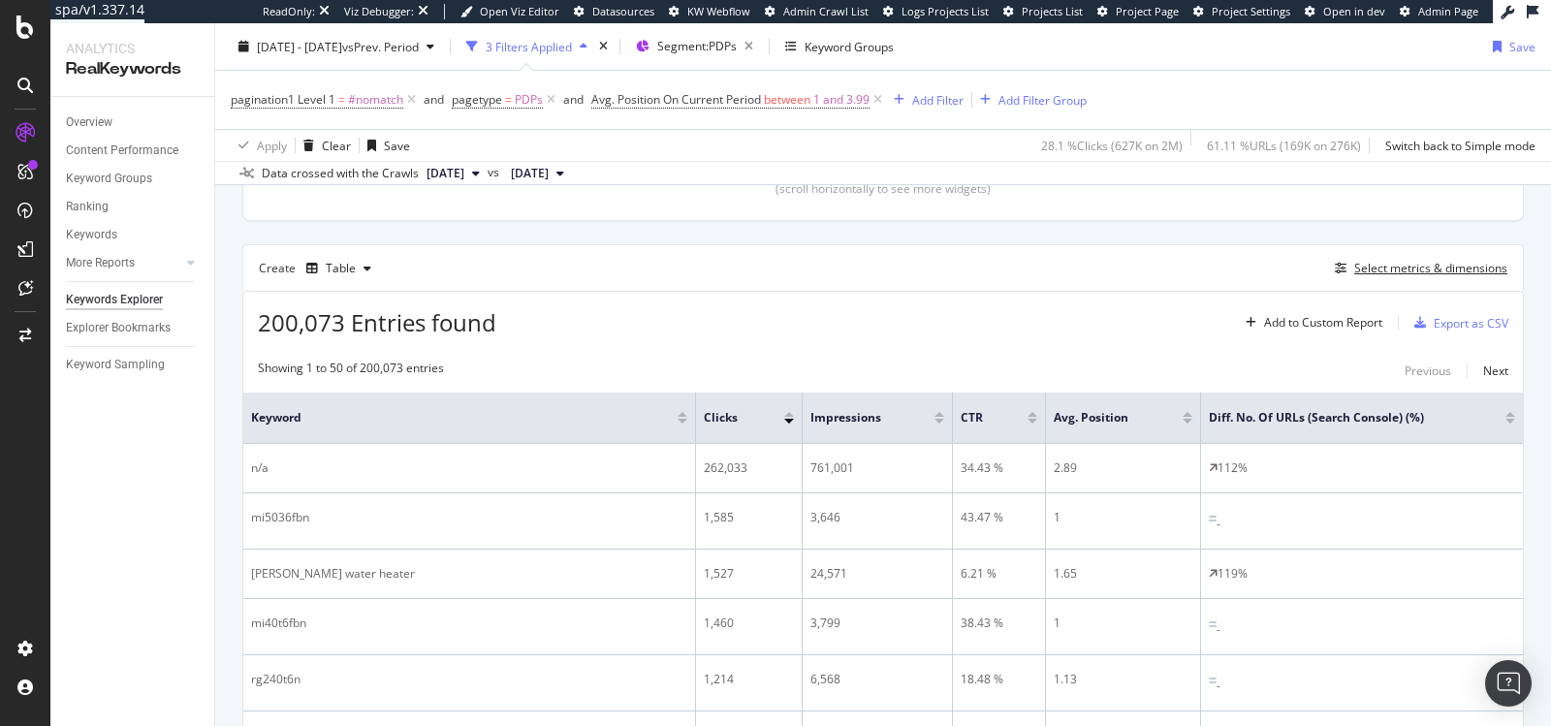
scroll to position [307, 0]
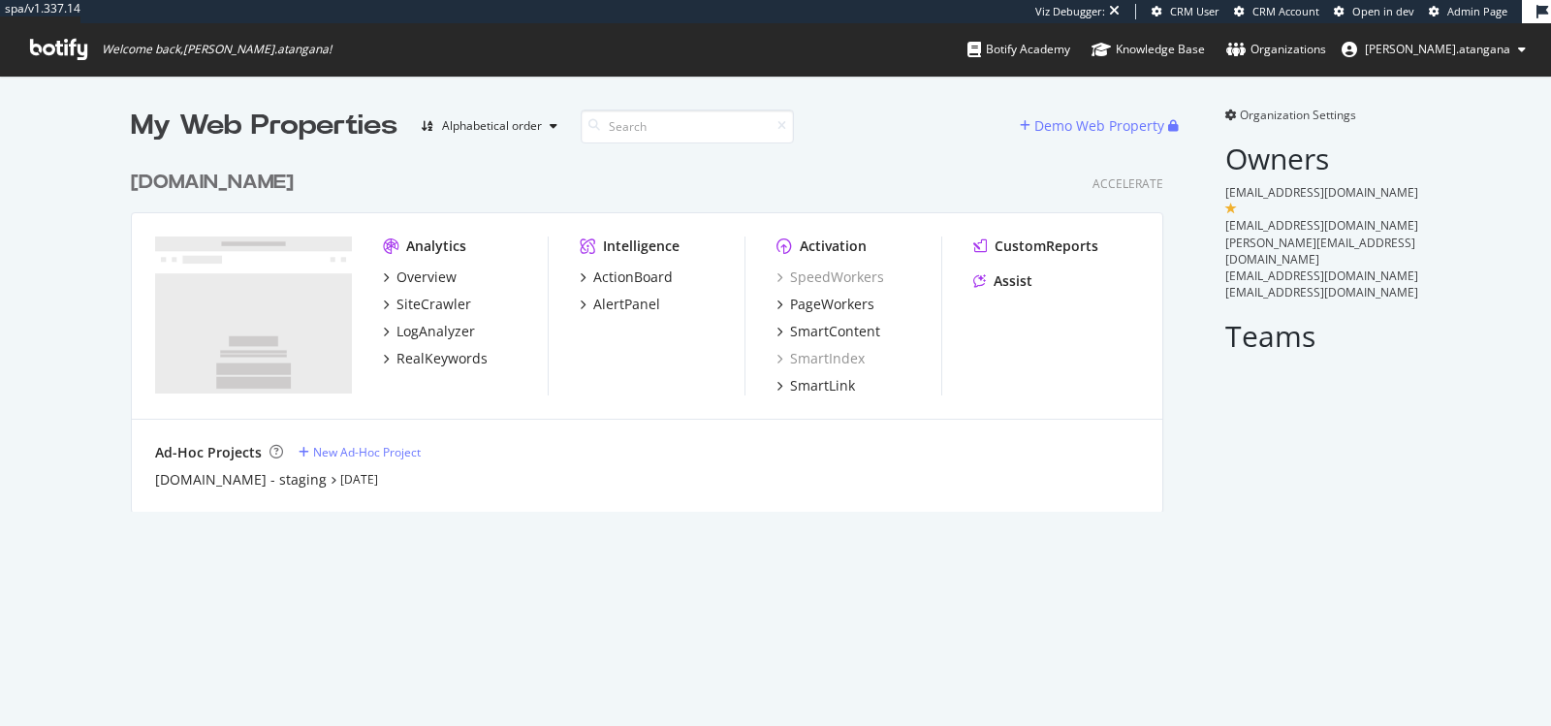
scroll to position [366, 1048]
click at [425, 337] on div "LogAnalyzer" at bounding box center [435, 331] width 79 height 19
